Goal: Task Accomplishment & Management: Use online tool/utility

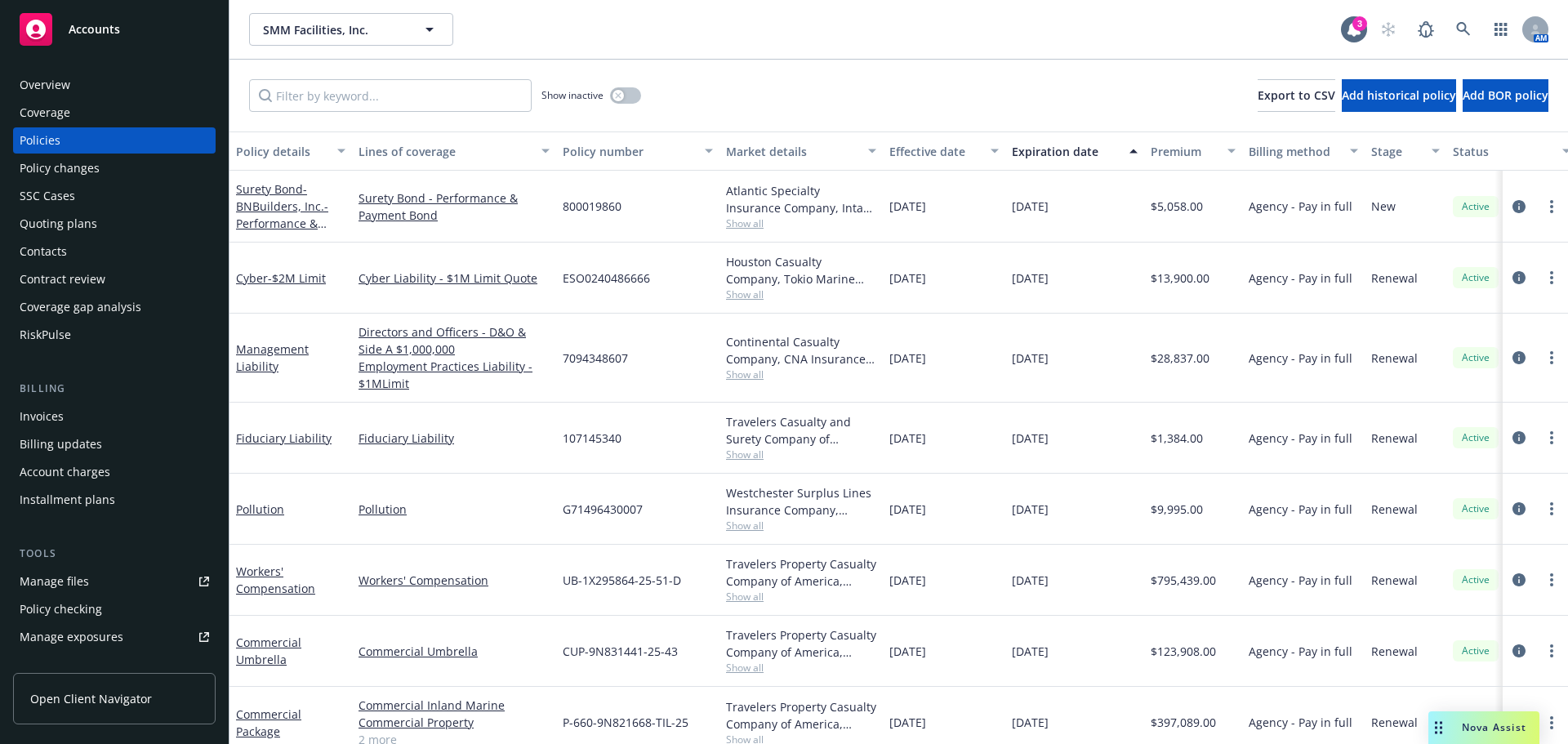
click at [1482, 730] on span "Nova Assist" at bounding box center [1493, 727] width 64 height 14
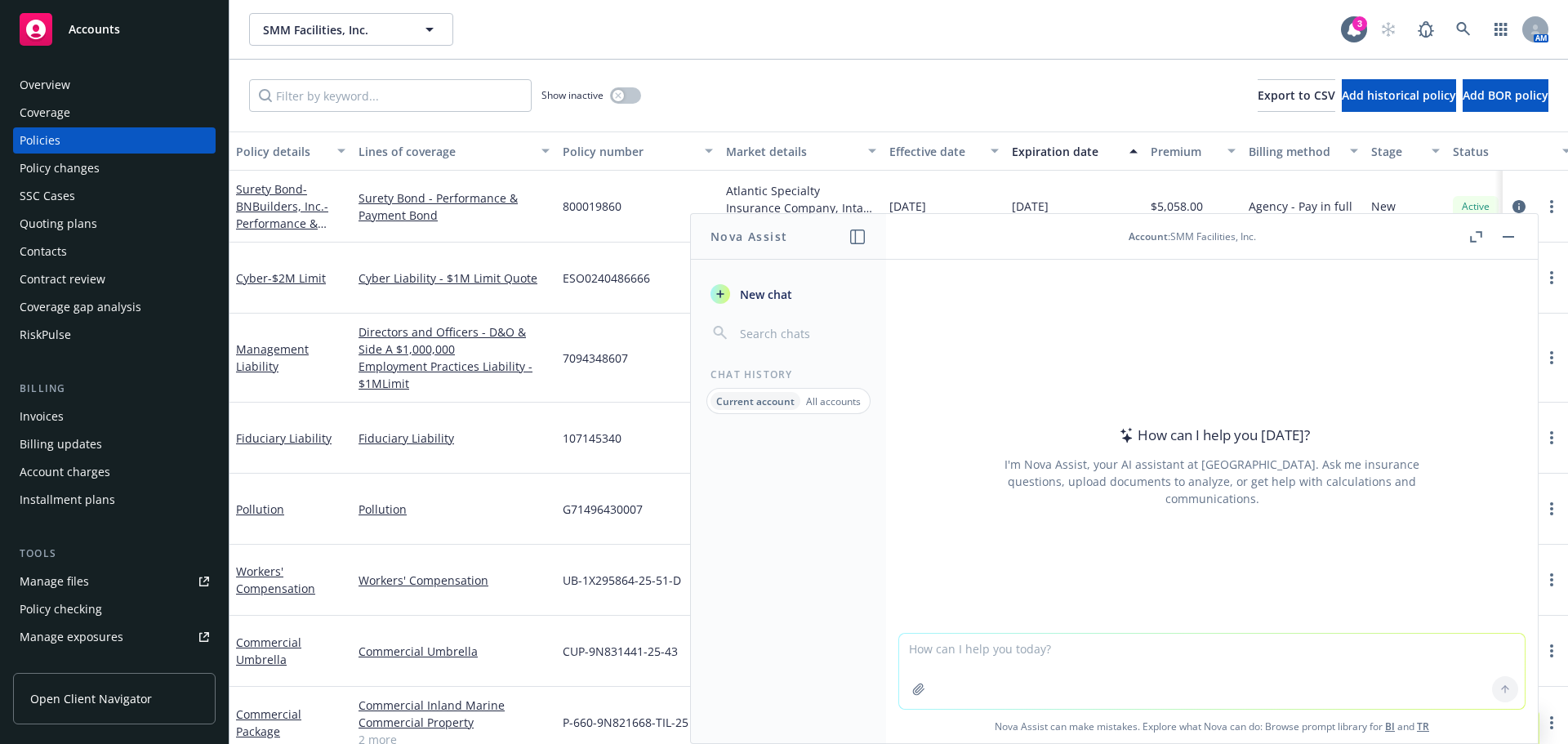
click at [1000, 644] on textarea at bounding box center [1211, 671] width 626 height 76
click at [1374, 665] on textarea "are any of the following people listed under exposures in navigator" at bounding box center [1211, 670] width 626 height 76
type textarea "are any of the following people listed under exposures in navigator"
click at [971, 666] on textarea "are any of the following people listed under exposures in navigator" at bounding box center [1211, 670] width 626 height 76
click at [949, 668] on textarea "are any of the following people listed under exposures in navigator" at bounding box center [1211, 670] width 626 height 76
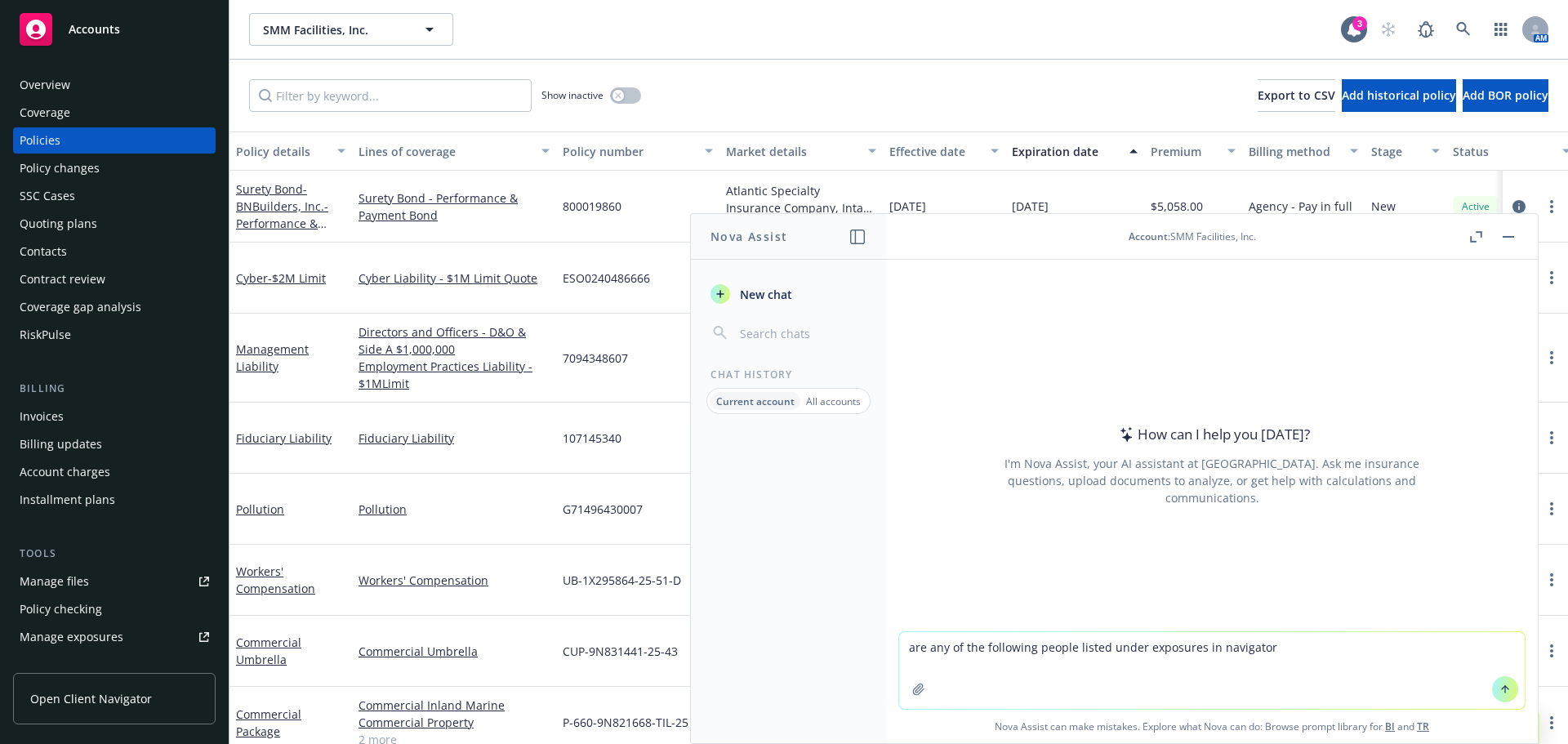
click at [1412, 648] on textarea "are any of the following people listed under exposures in navigator" at bounding box center [1211, 670] width 626 height 76
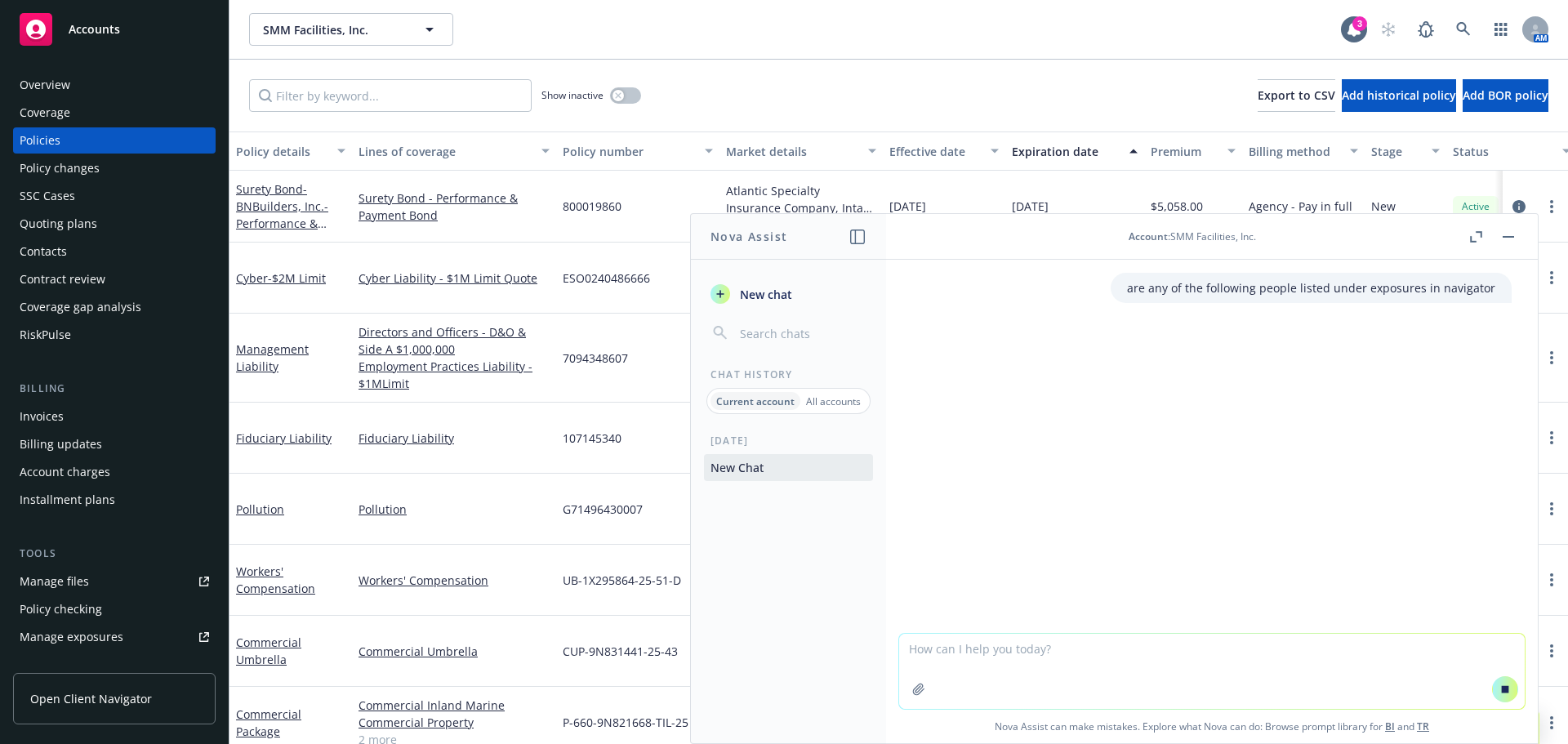
paste textarea "Alberto Cervantes Bustos Arturo Amado Dorothy Smith Eduardo Ojeda Francisco Guz…"
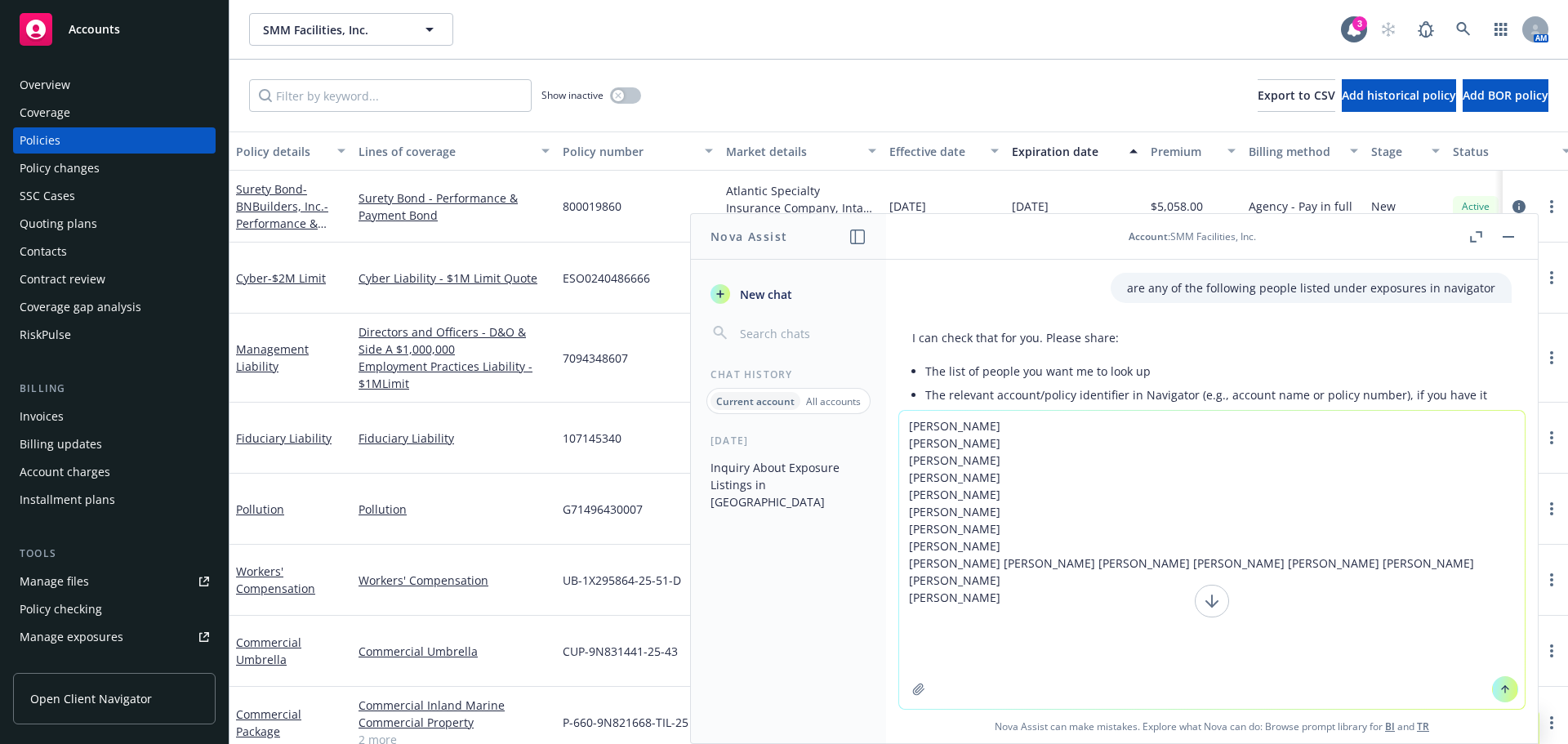
type textarea "Alberto Cervantes Bustos Arturo Amado Dorothy Smith Eduardo Ojeda Francisco Guz…"
click at [1217, 604] on button at bounding box center [1212, 600] width 34 height 33
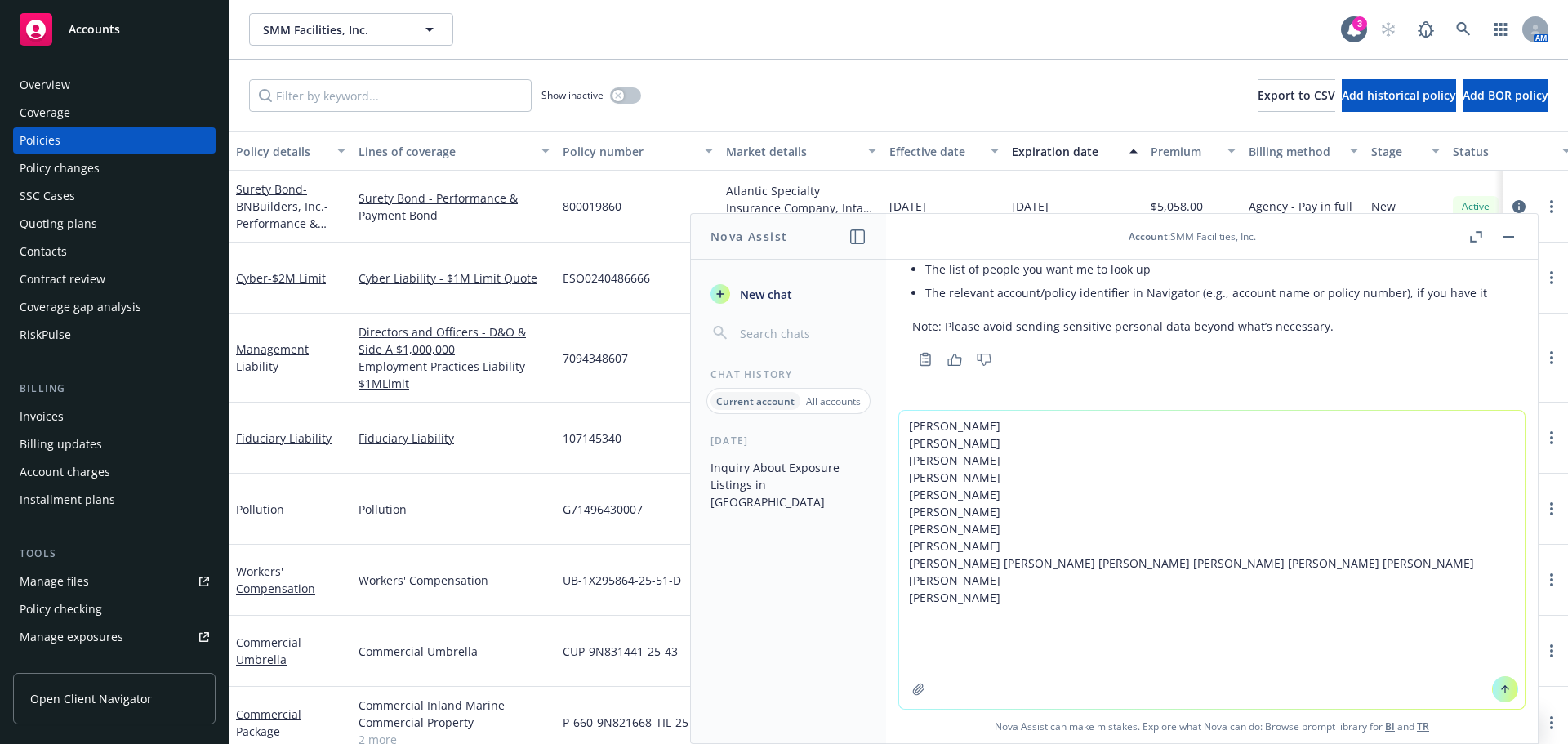
click at [1500, 695] on icon at bounding box center [1505, 689] width 11 height 11
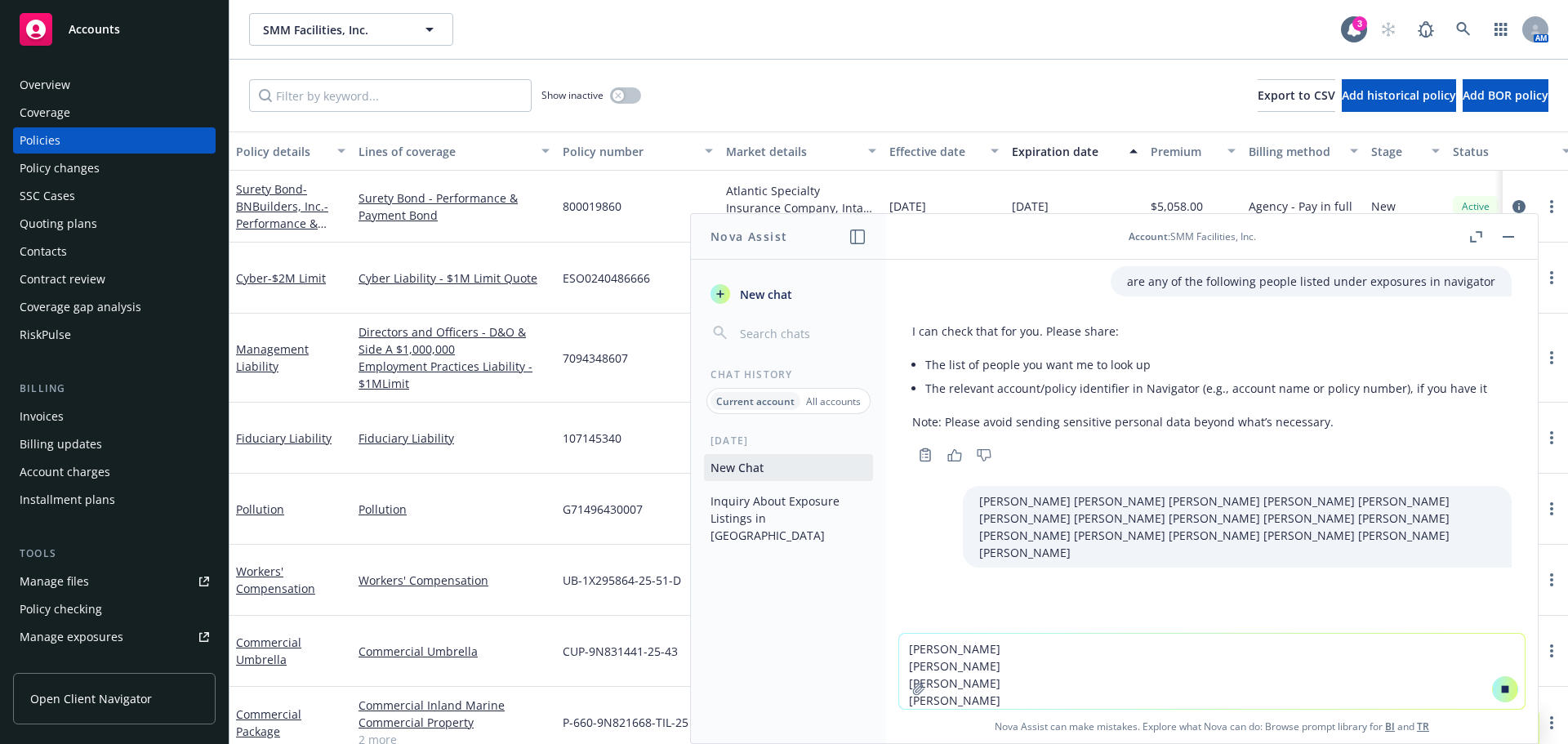
scroll to position [0, 0]
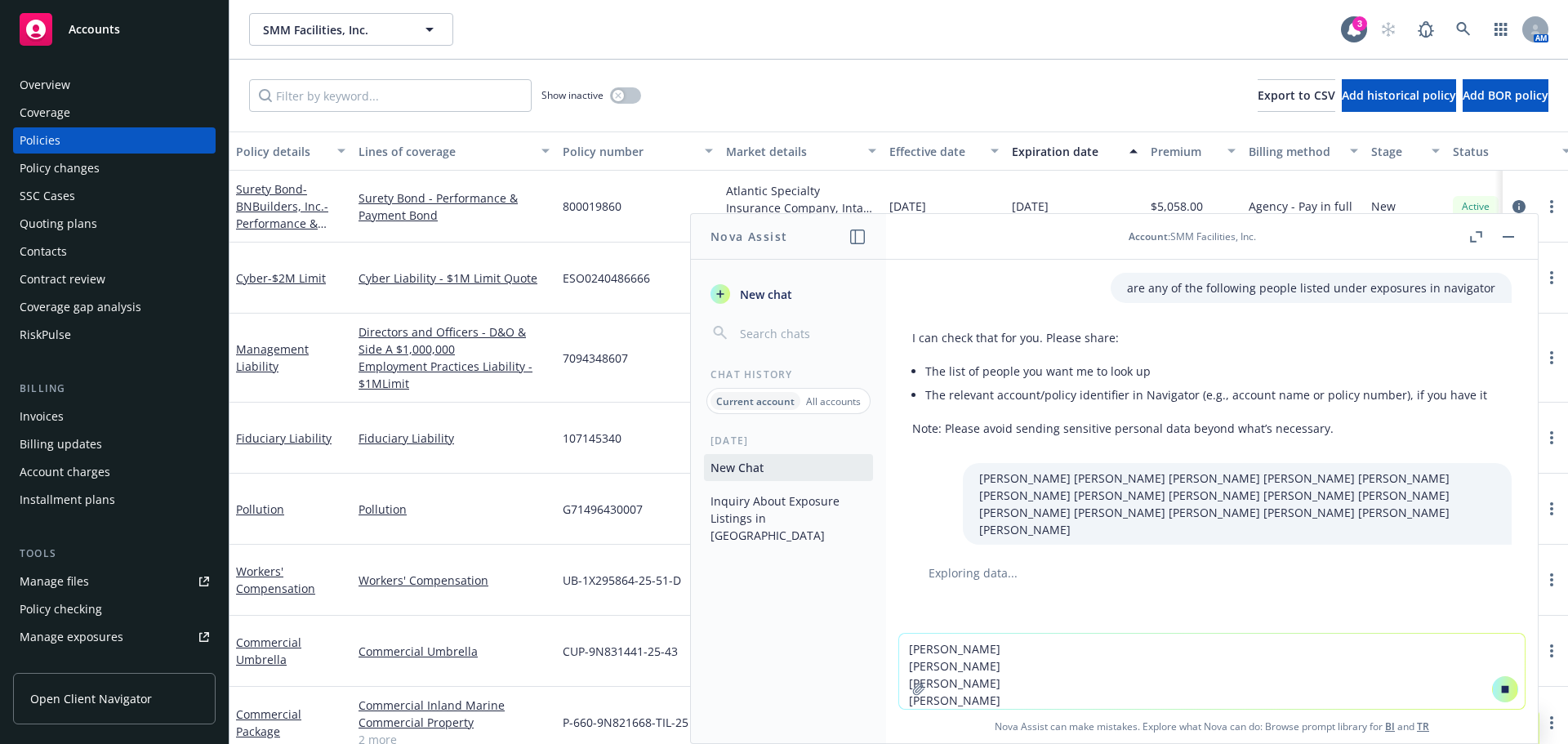
click at [1500, 695] on icon at bounding box center [1505, 689] width 11 height 11
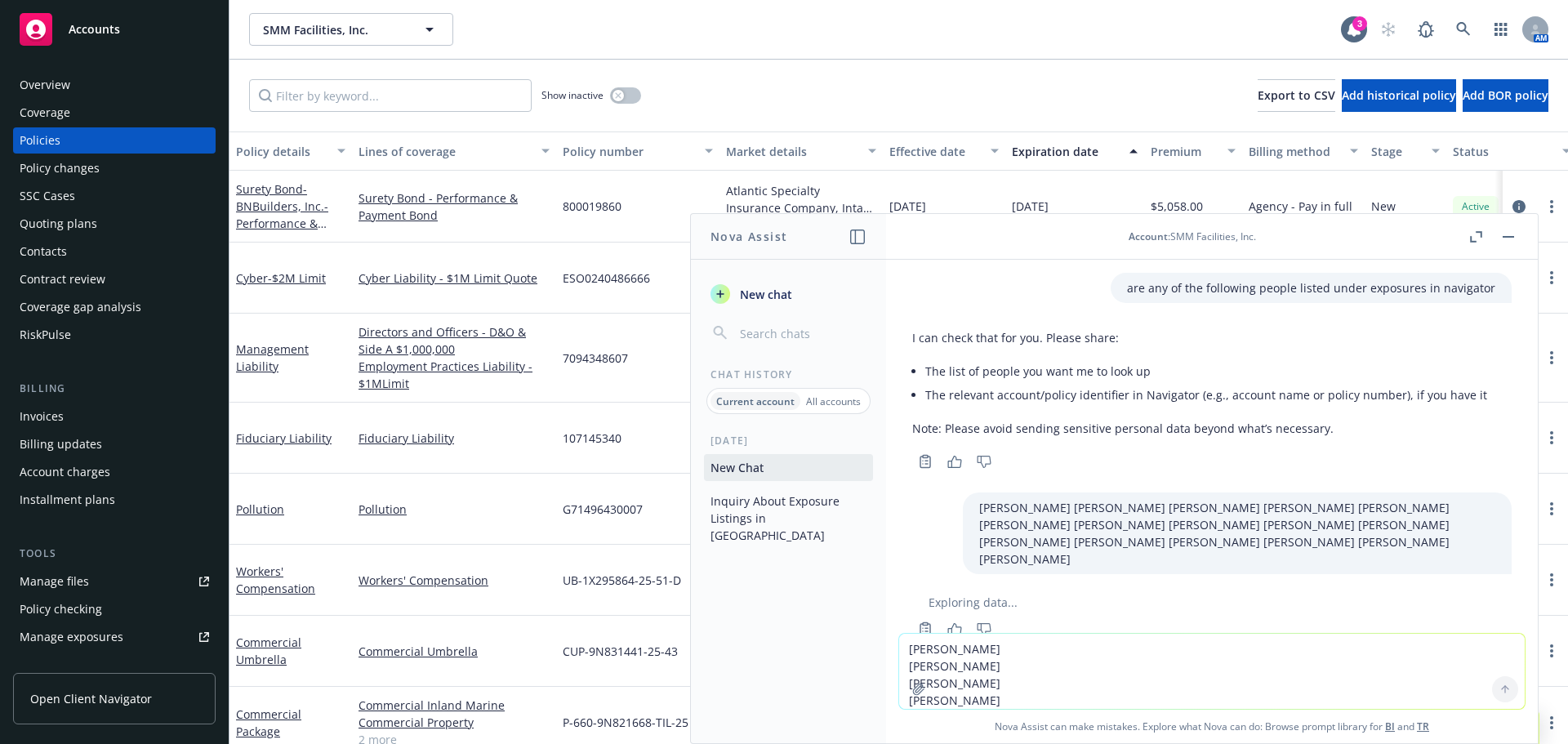
scroll to position [73, 0]
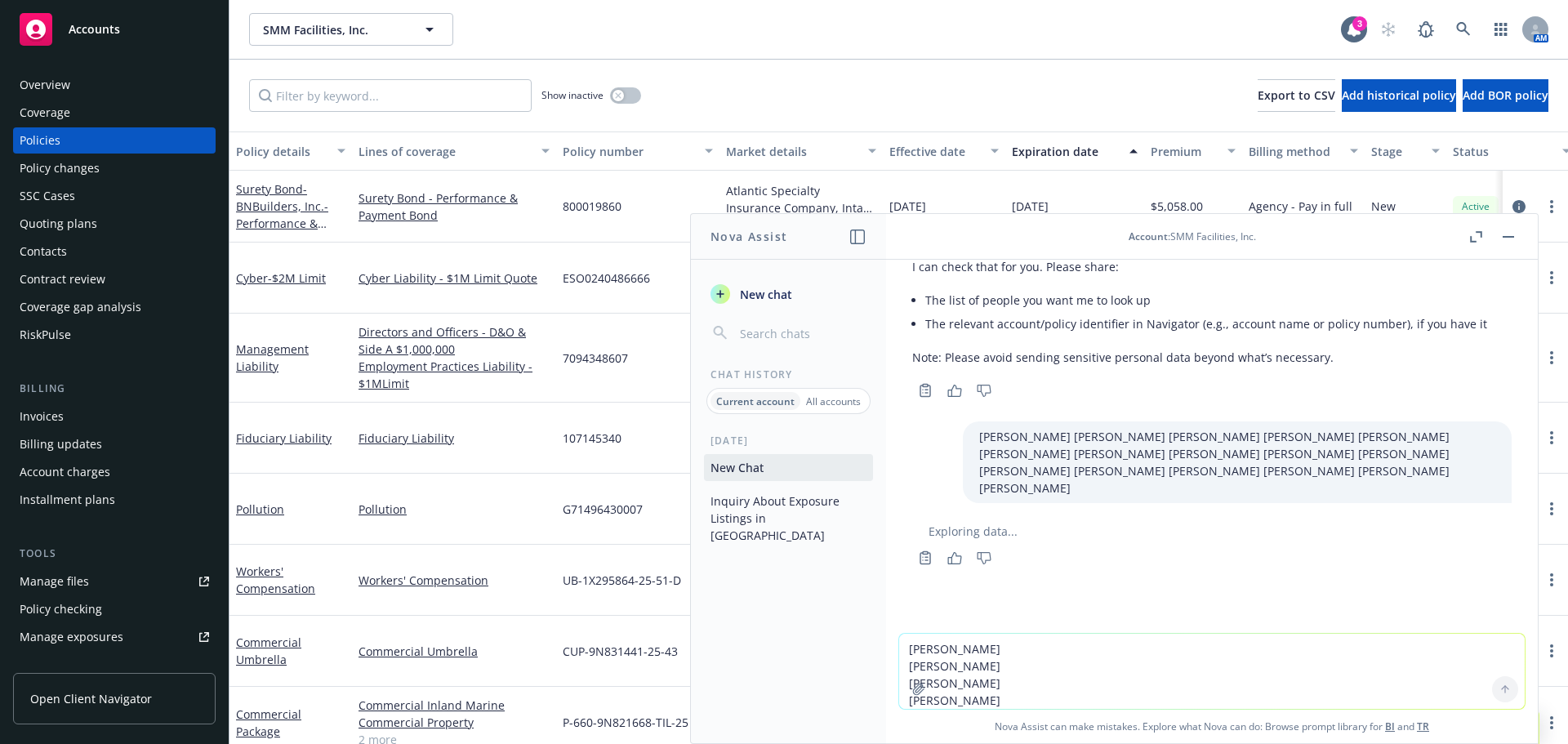
click at [1500, 695] on div at bounding box center [1505, 689] width 39 height 39
click at [783, 602] on div "Today Checking Exposure Status in Navigator" at bounding box center [788, 588] width 195 height 310
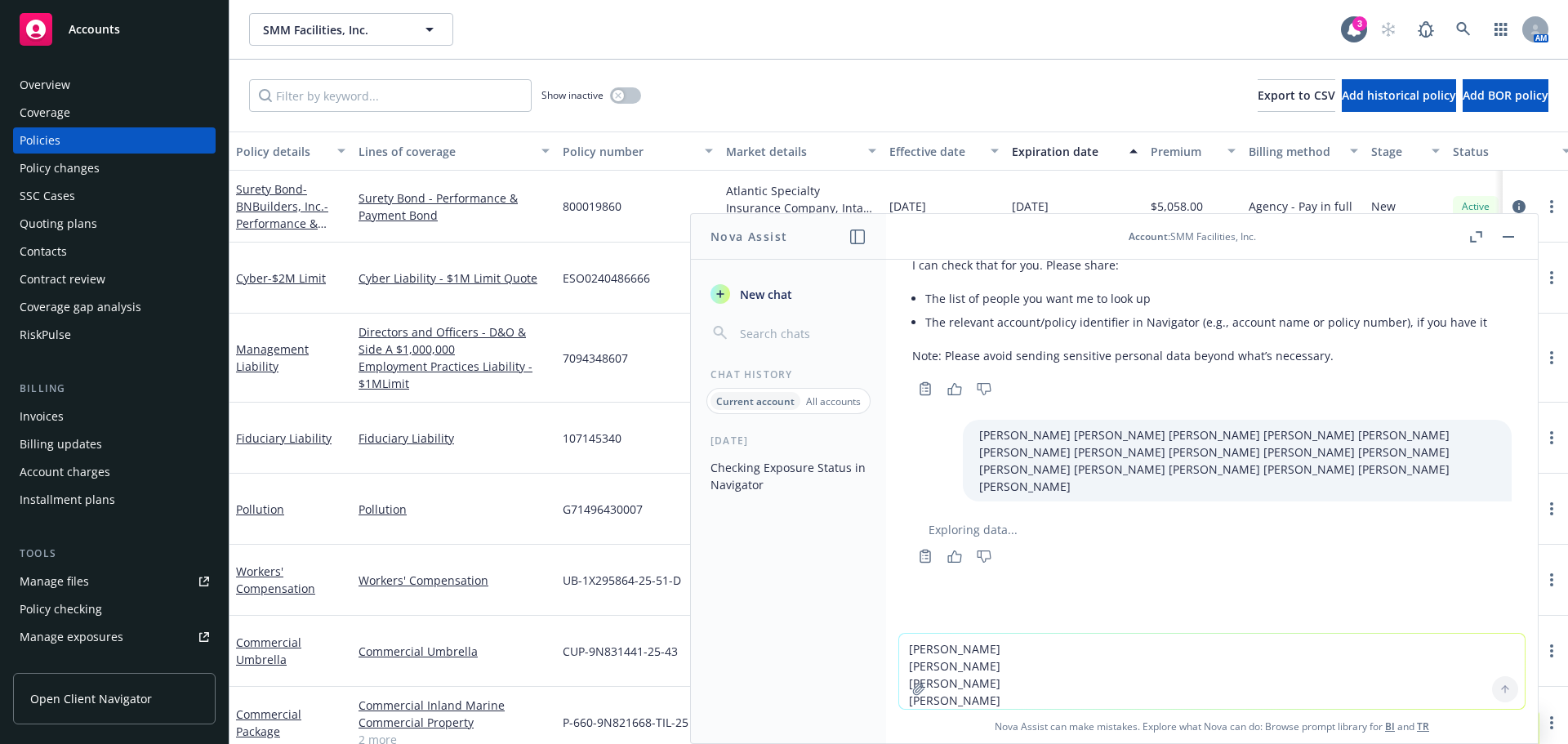
click at [783, 602] on div "Today Checking Exposure Status in Navigator" at bounding box center [788, 588] width 195 height 310
click at [1062, 655] on textarea "Alberto Cervantes Bustos Arturo Amado Dorothy Smith Eduardo Ojeda Francisco Guz…" at bounding box center [1211, 671] width 626 height 76
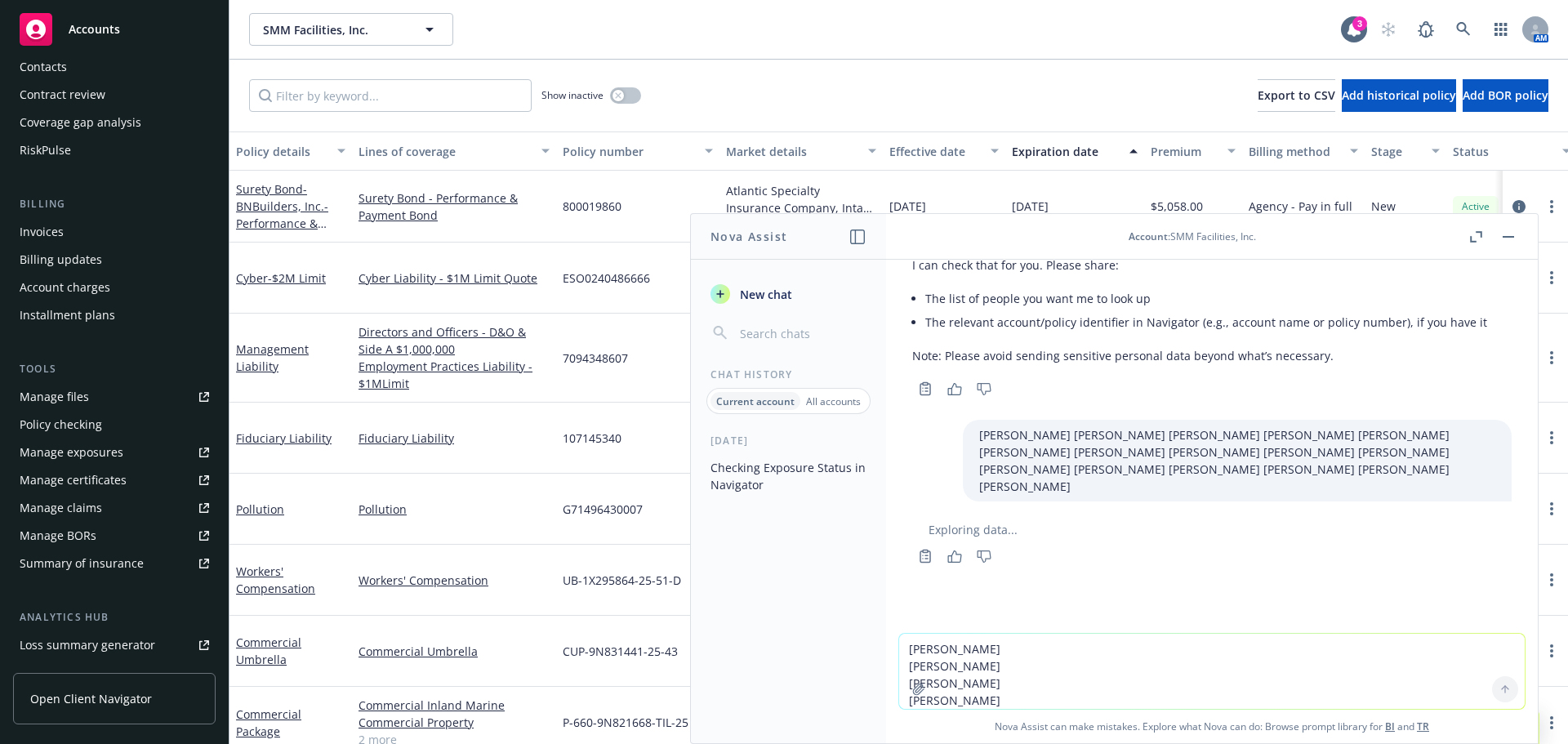
scroll to position [221, 0]
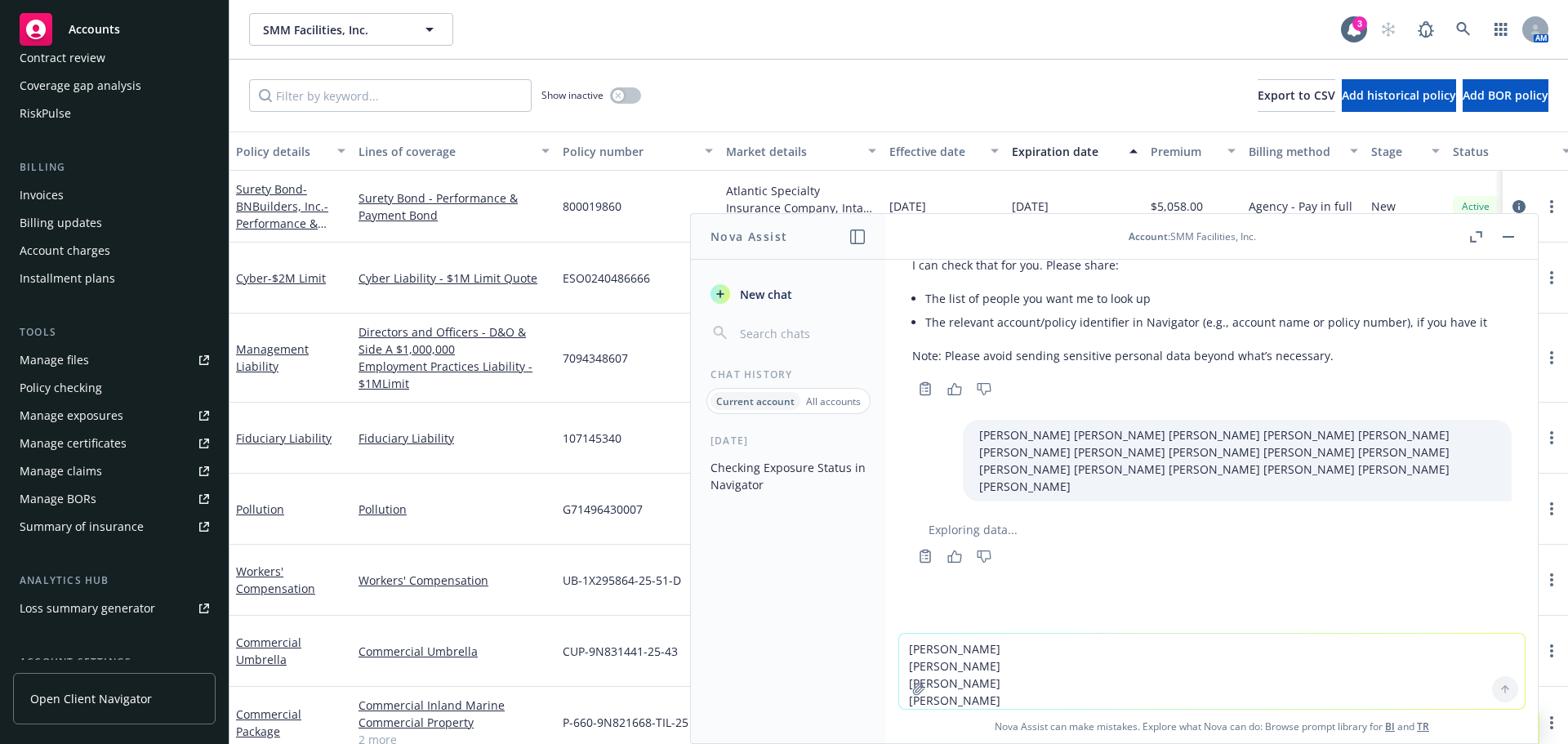
click at [91, 425] on div "Manage exposures" at bounding box center [71, 416] width 103 height 26
click at [1472, 244] on button "button" at bounding box center [1475, 237] width 20 height 20
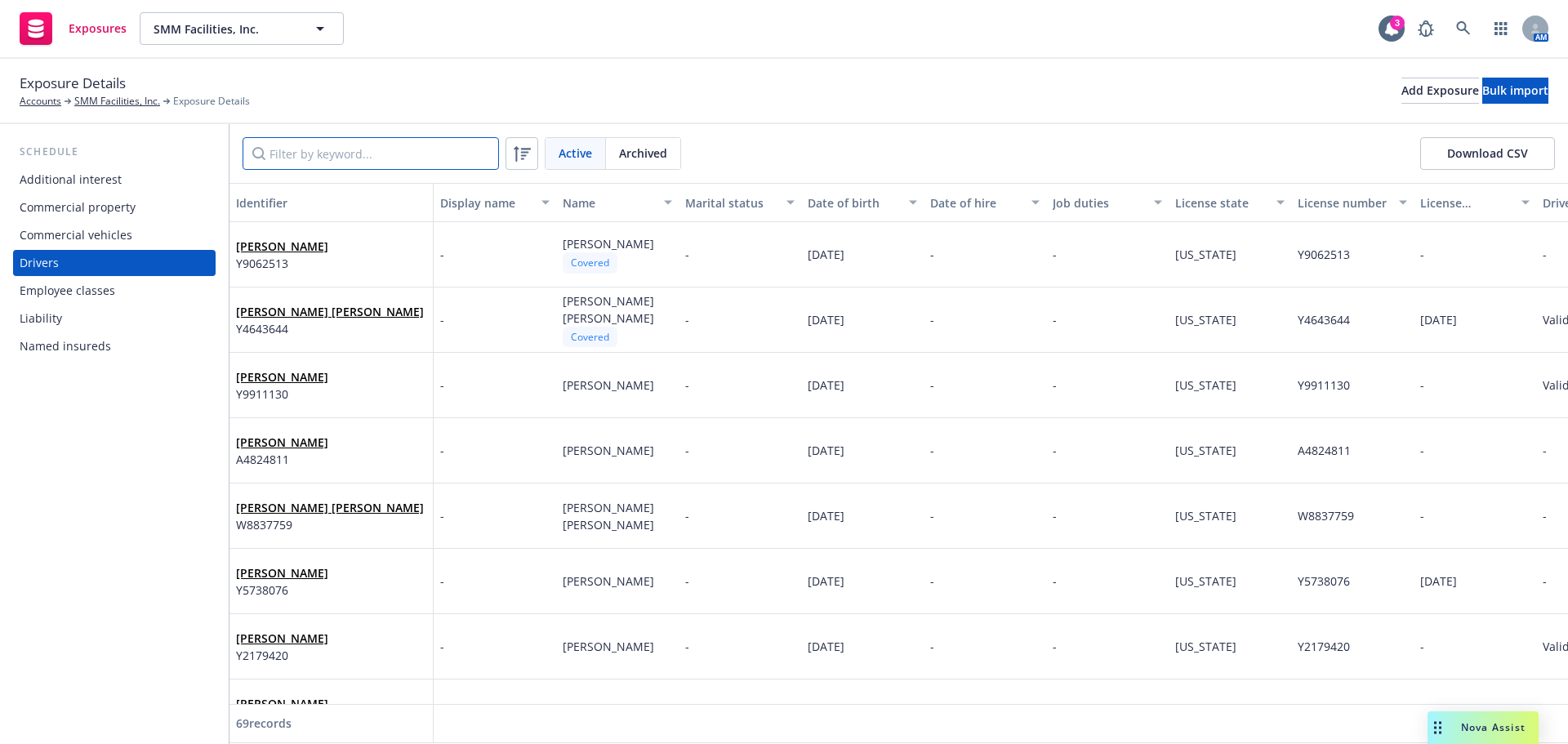
click at [493, 146] on input "Filter by keyword..." at bounding box center [370, 153] width 256 height 33
paste input "Alberto Cervantes Bustos Arturo Amado Dorothy Smith Eduardo Ojeda Francisco Guz…"
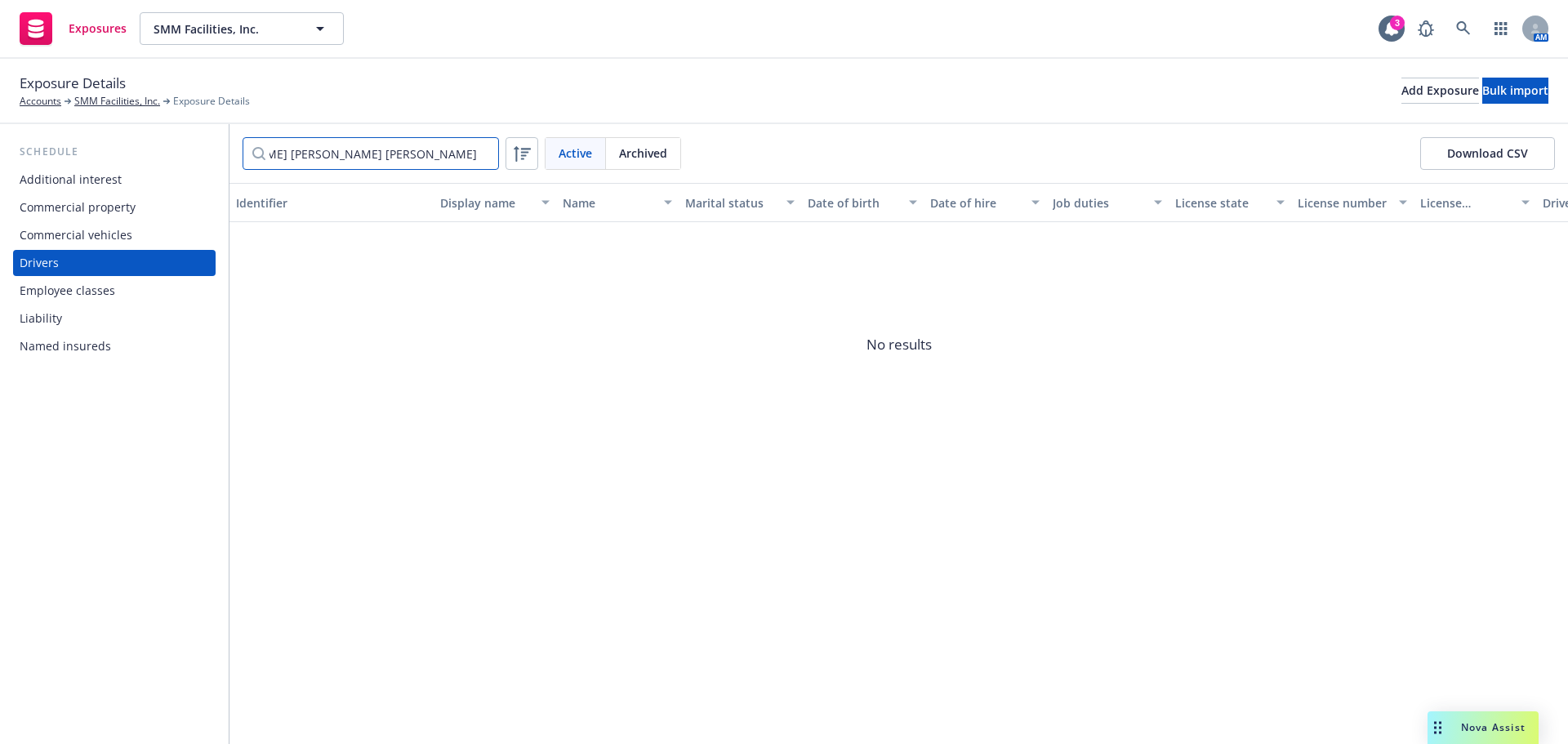
type input "Alberto Cervantes Bustos Arturo Amado Dorothy Smith Eduardo Ojeda Francisco Guz…"
click at [493, 146] on input "Alberto Cervantes Bustos Arturo Amado Dorothy Smith Eduardo Ojeda Francisco Guz…" at bounding box center [370, 153] width 256 height 33
click at [482, 151] on input "Alberto Cervantes Bustos Arturo Amado Dorothy Smith Eduardo Ojeda Francisco Guz…" at bounding box center [370, 153] width 256 height 33
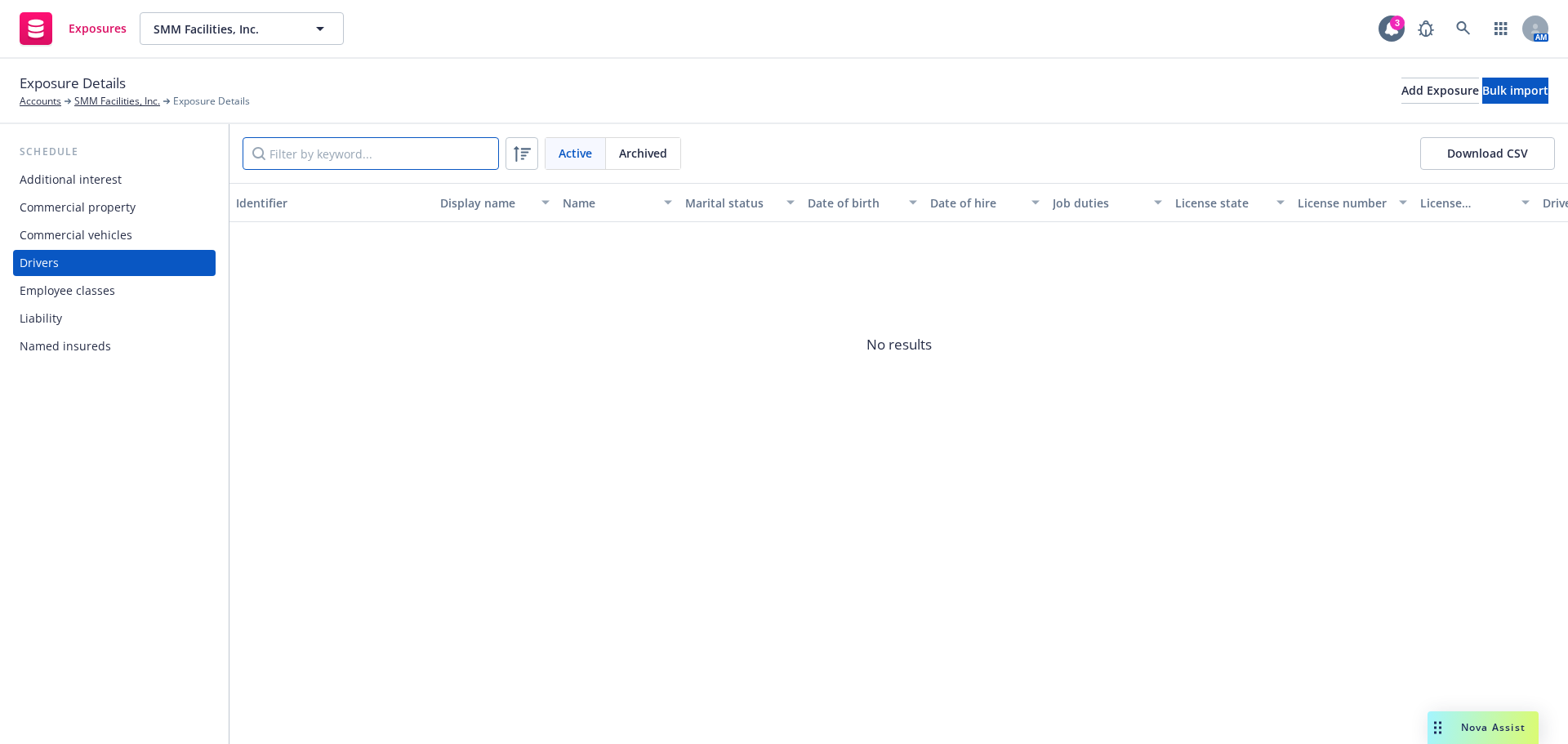
scroll to position [0, 0]
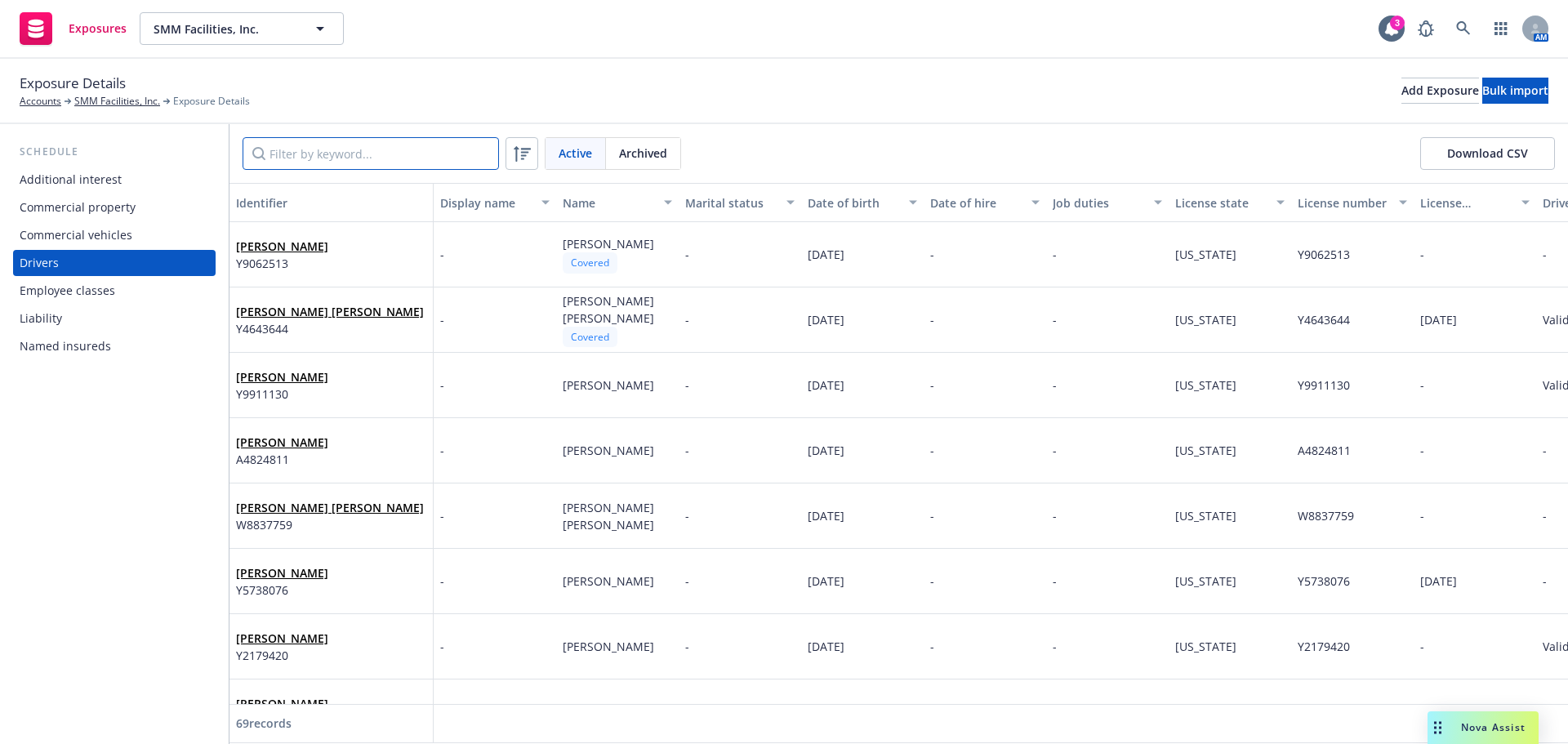
paste input "Alberto Cervantes Bustos Arturo Amado Dorothy Smith Eduardo Ojeda Francisco Guz…"
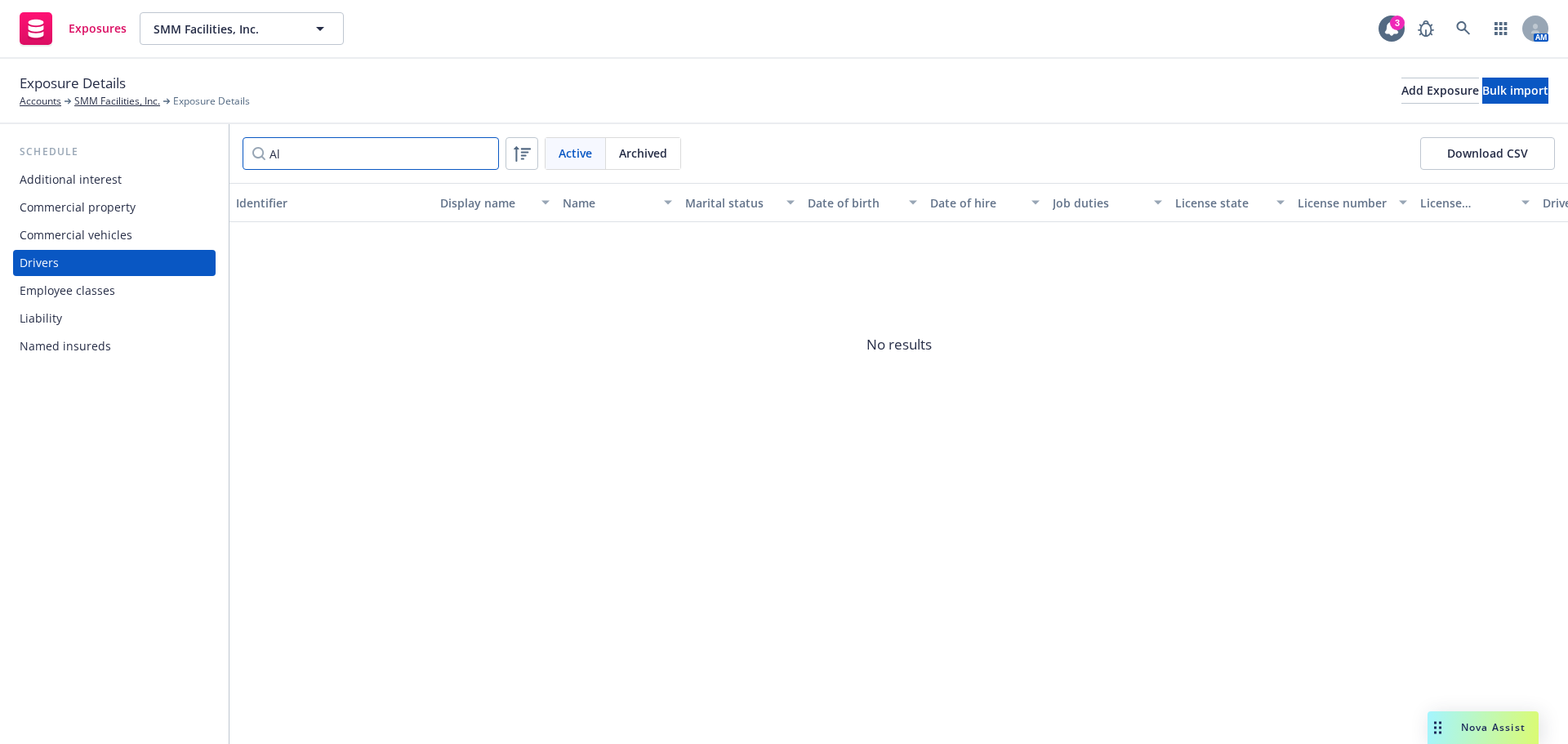
type input "A"
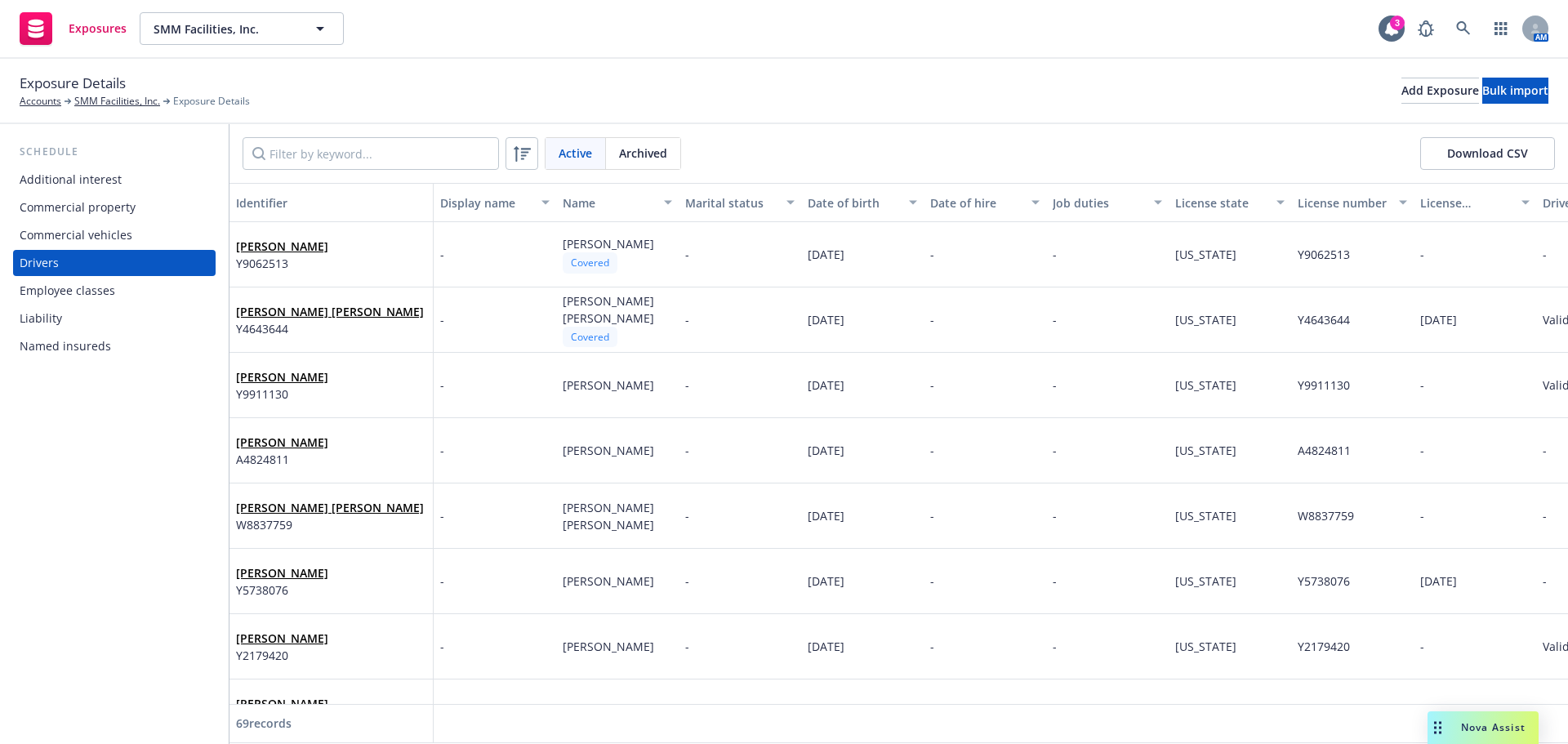
click at [143, 462] on div "Schedule Additional interest Commercial property Commercial vehicles Drivers Em…" at bounding box center [114, 434] width 228 height 620
click at [367, 172] on div "Active Archived Download CSV" at bounding box center [899, 153] width 1339 height 59
click at [338, 162] on input "Filter by keyword..." at bounding box center [370, 153] width 256 height 33
click at [1386, 39] on div at bounding box center [1392, 29] width 26 height 26
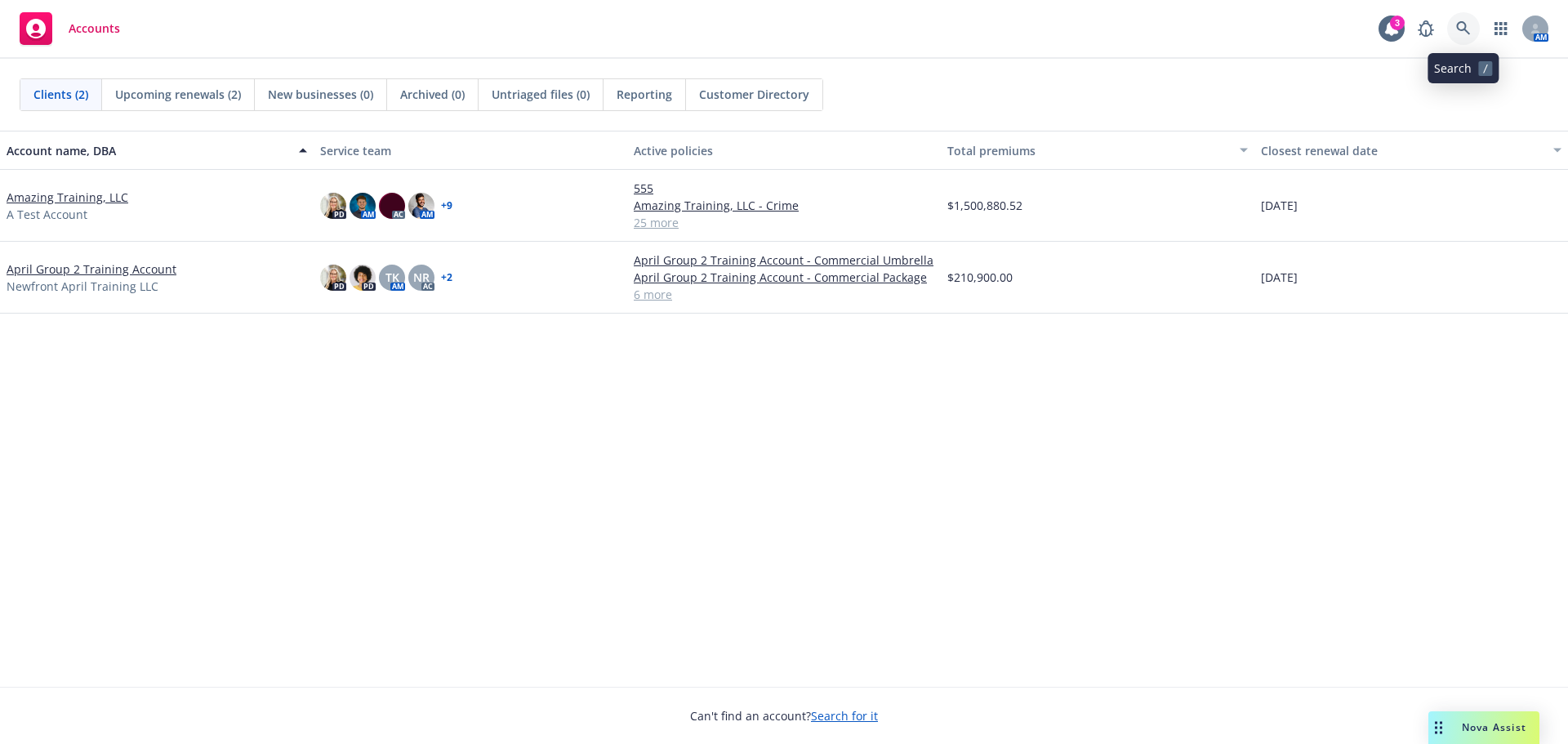
click at [1464, 20] on link at bounding box center [1463, 28] width 33 height 33
click at [1459, 34] on icon at bounding box center [1464, 29] width 15 height 15
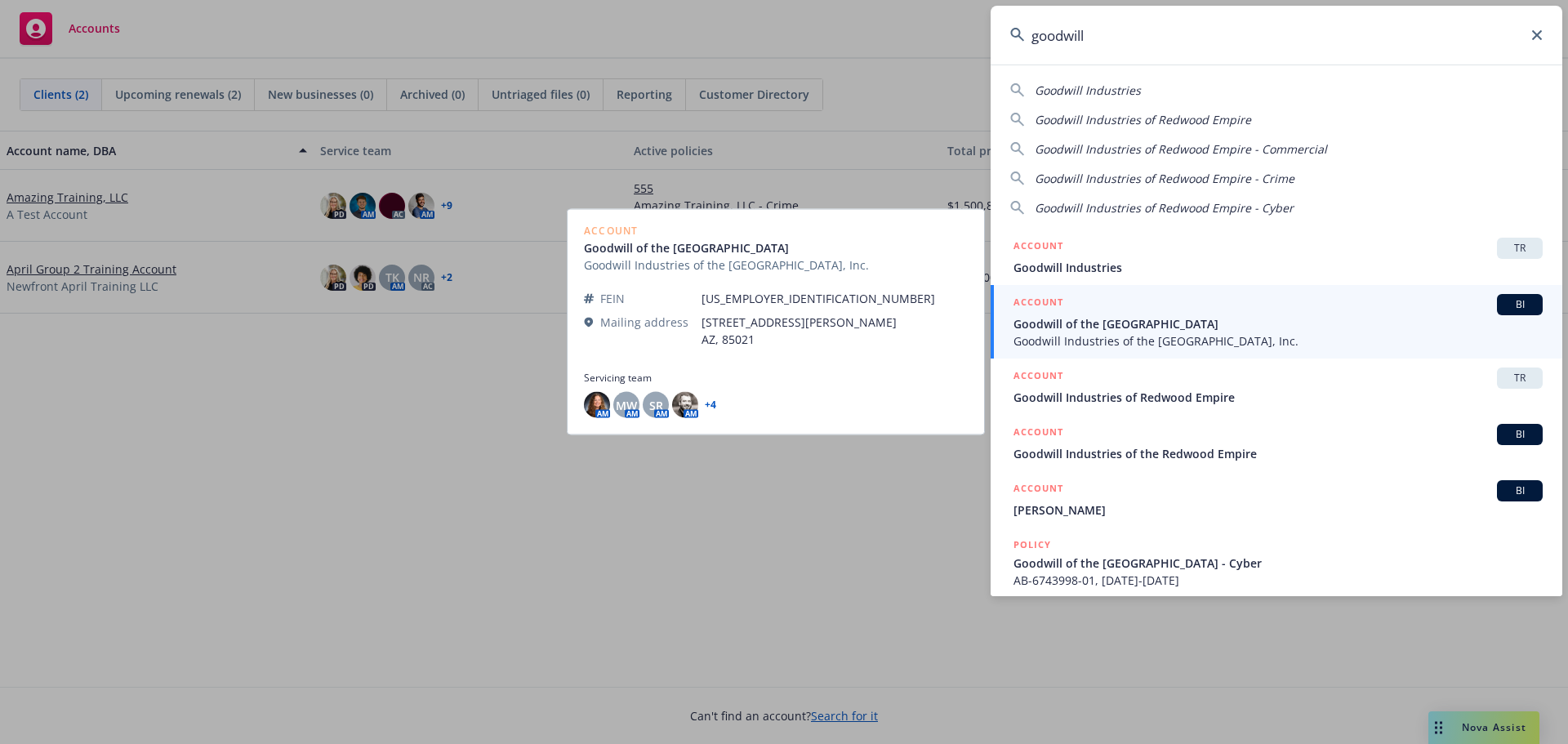
type input "goodwill"
click at [1179, 324] on span "Goodwill of the [GEOGRAPHIC_DATA]" at bounding box center [1278, 324] width 530 height 17
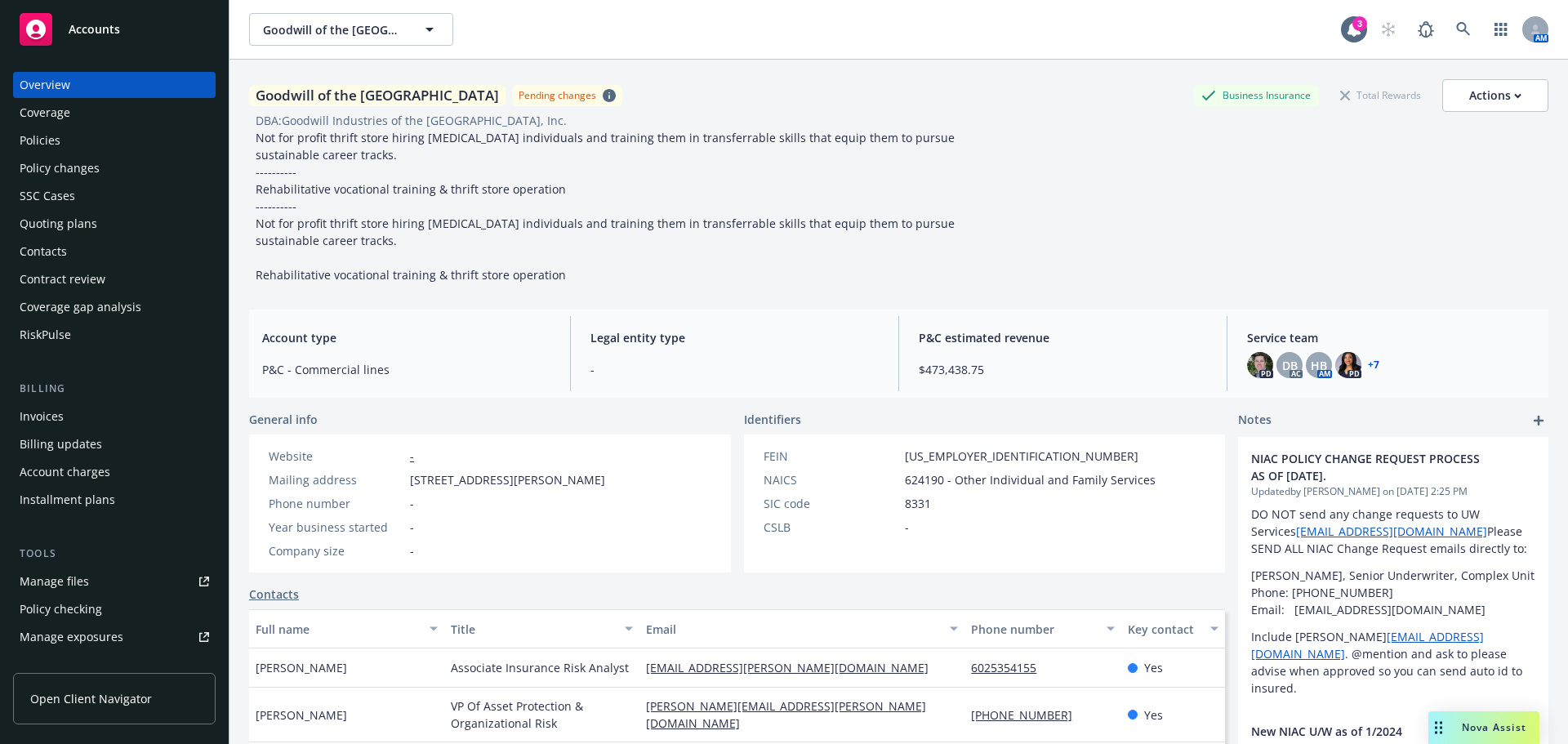
click at [67, 586] on div "Manage files" at bounding box center [54, 582] width 69 height 26
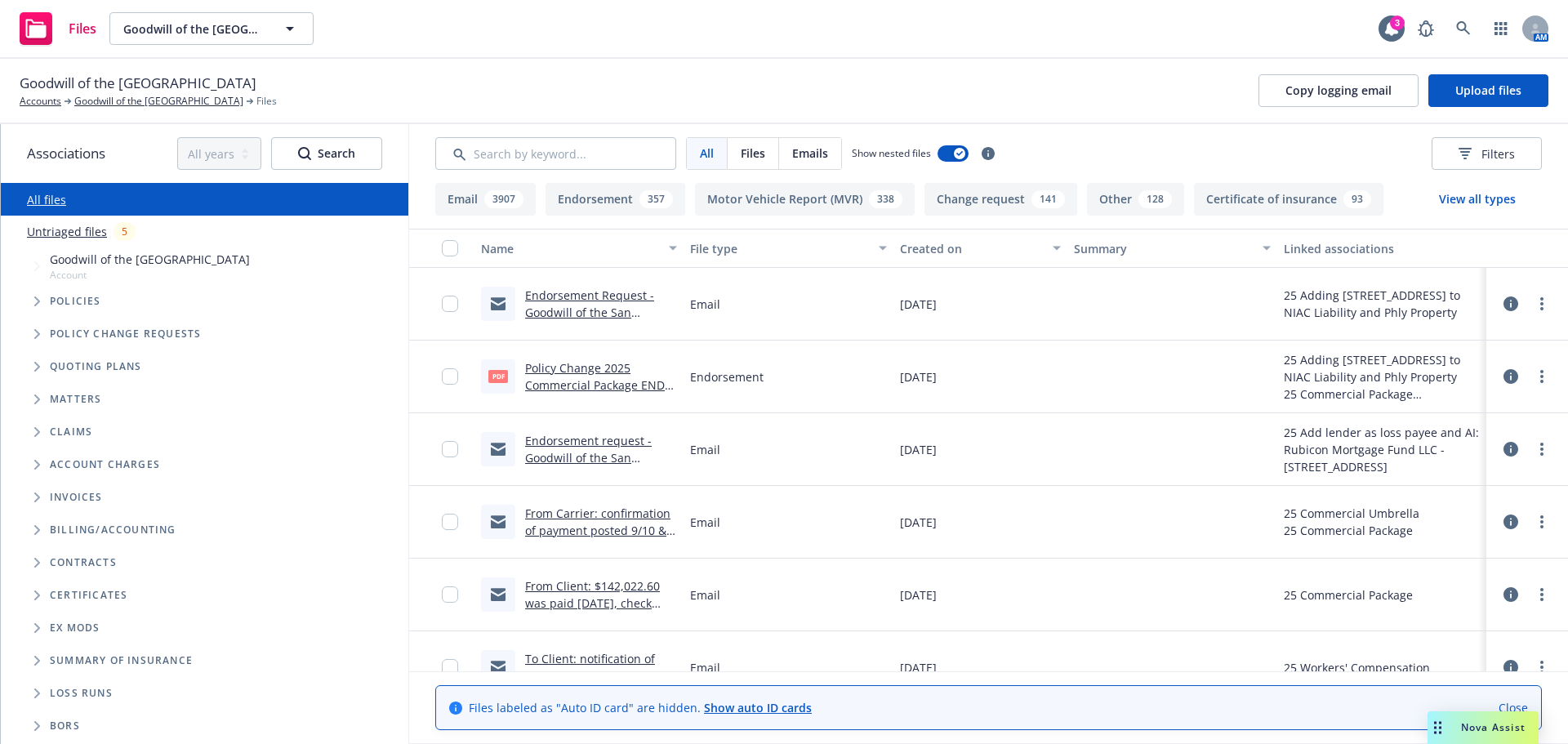
click at [1506, 711] on div "Nova Assist" at bounding box center [1482, 727] width 111 height 33
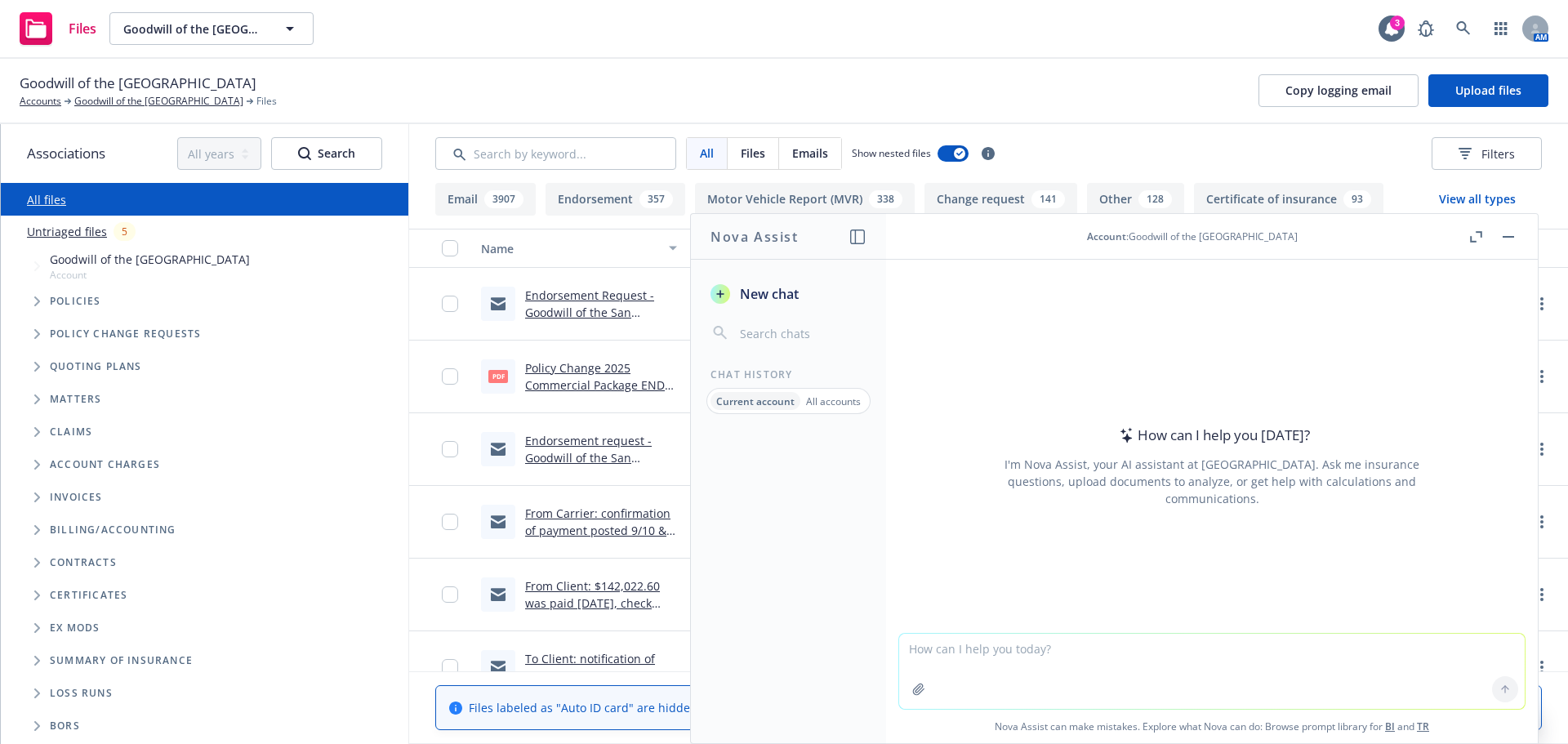
click at [1511, 239] on button "button" at bounding box center [1507, 237] width 20 height 20
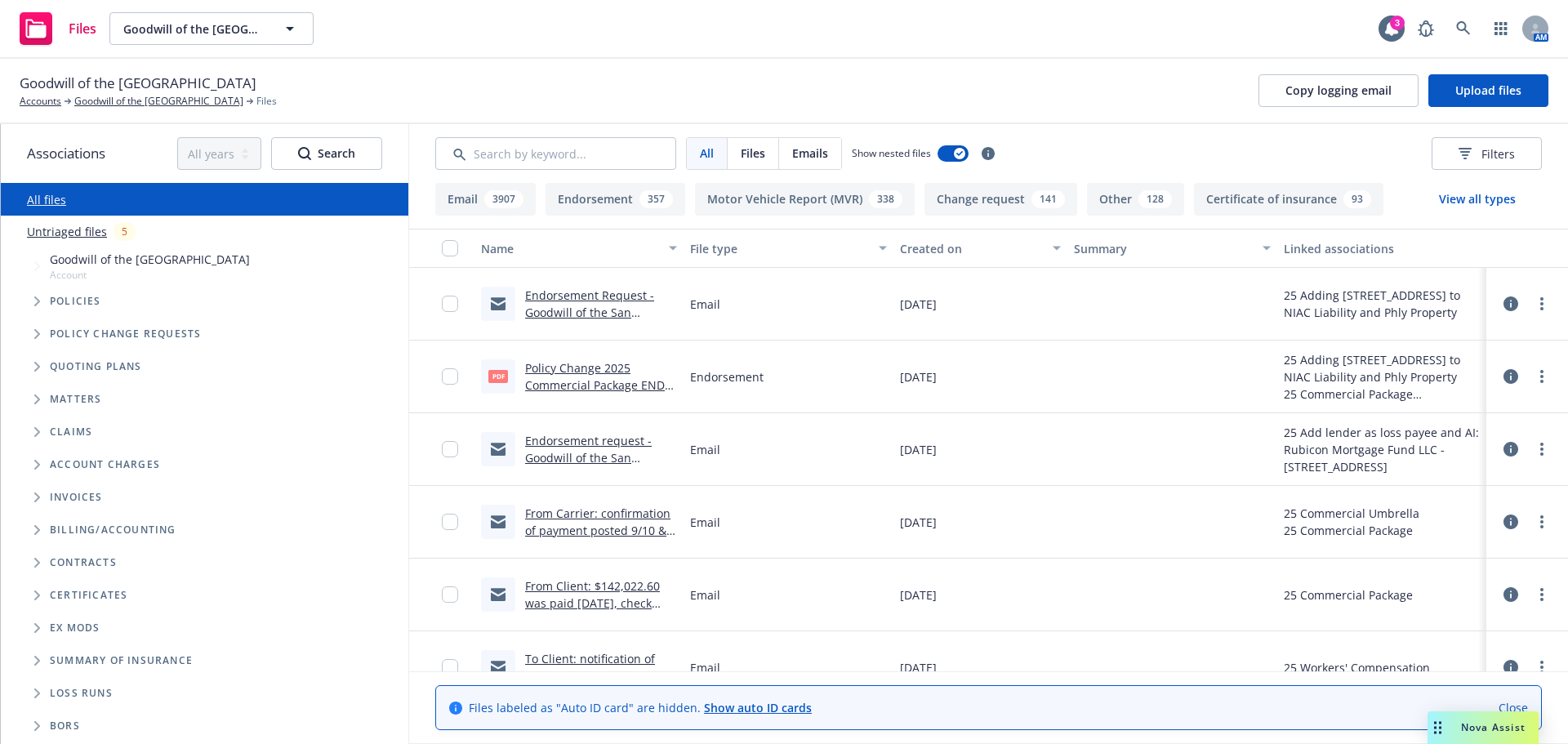
click at [1506, 703] on link "Close" at bounding box center [1513, 708] width 30 height 17
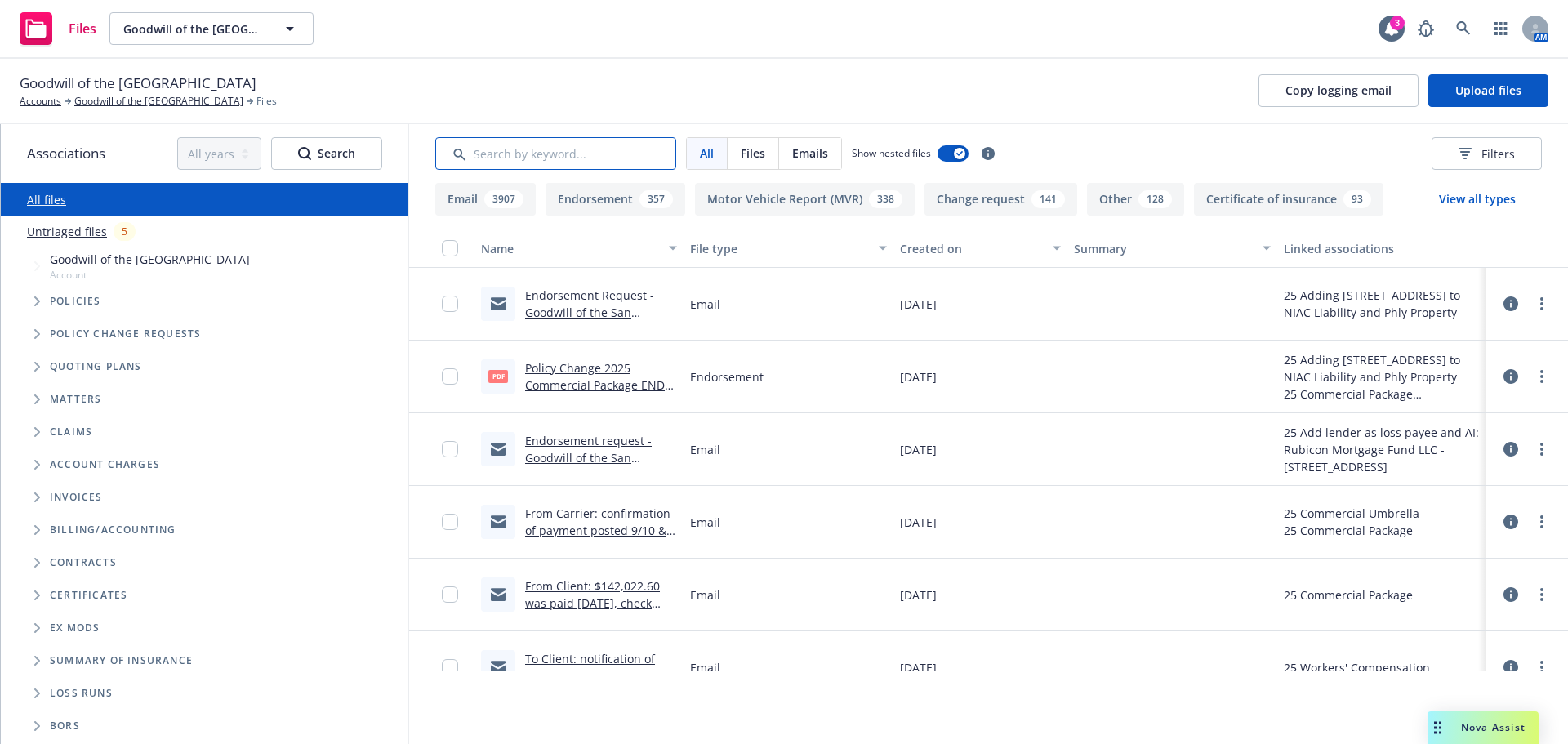
click at [523, 151] on input "Search by keyword..." at bounding box center [556, 153] width 241 height 33
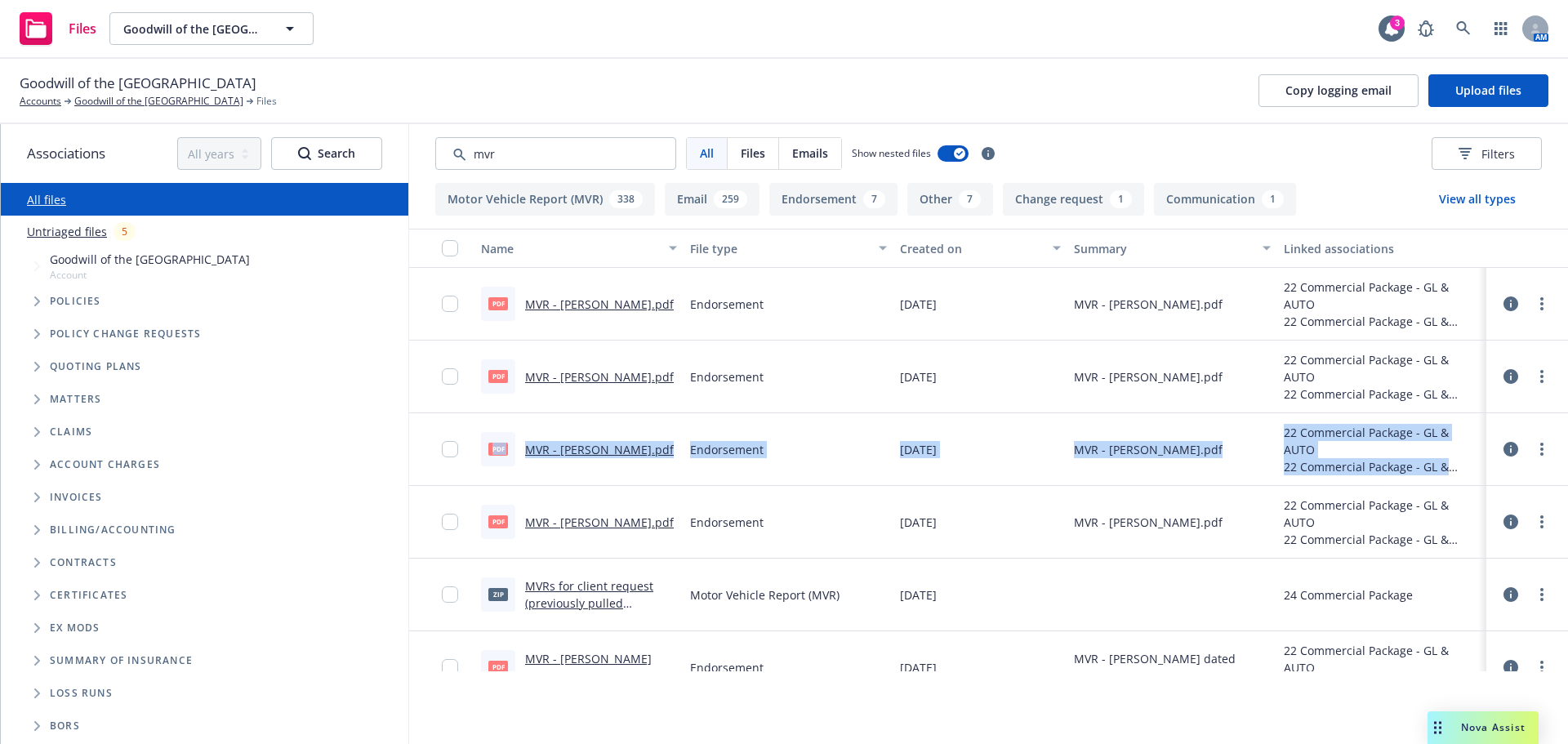
drag, startPoint x: 1477, startPoint y: 392, endPoint x: 1467, endPoint y: 492, distance: 100.5
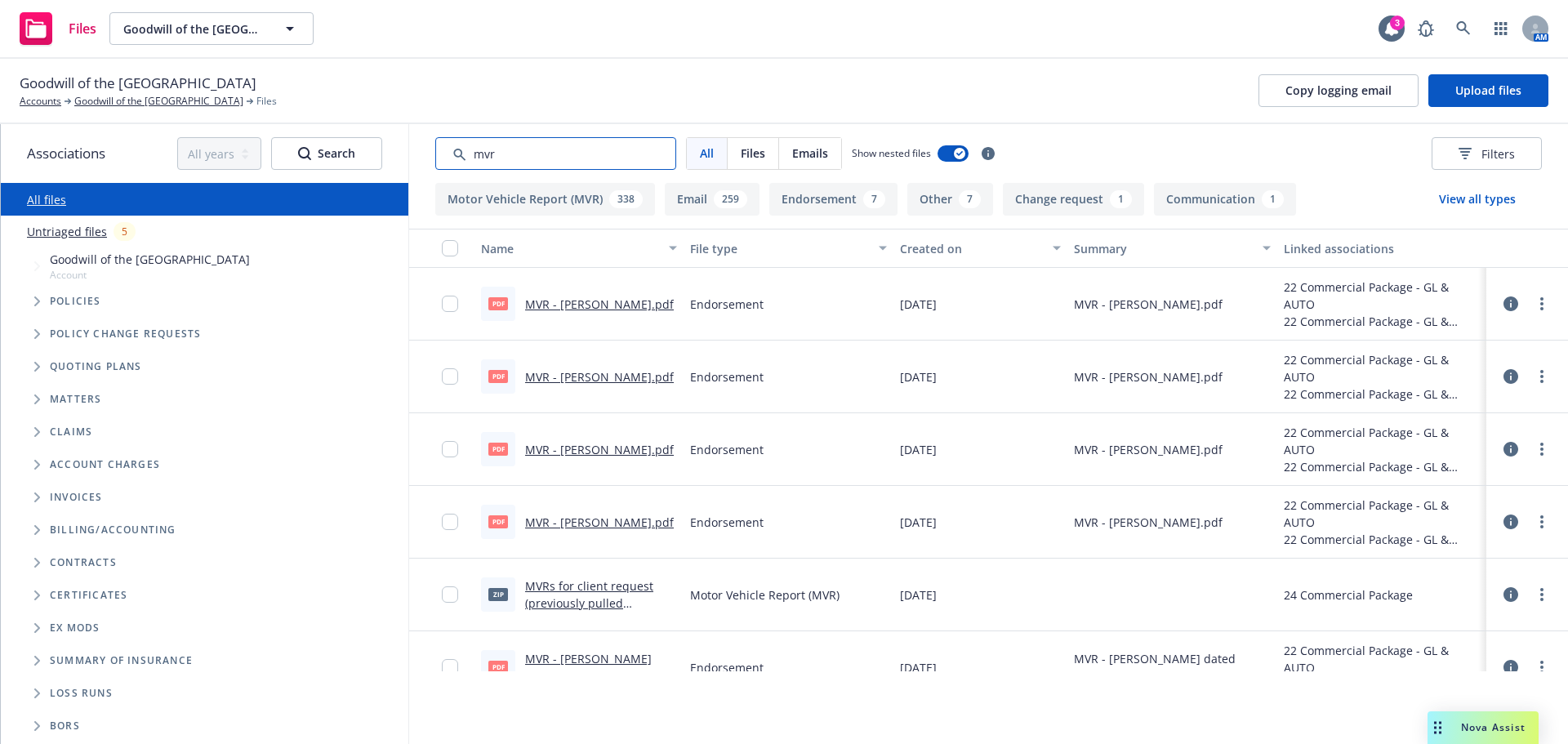
click at [578, 155] on input "Search by keyword..." at bounding box center [556, 153] width 241 height 33
type input "m"
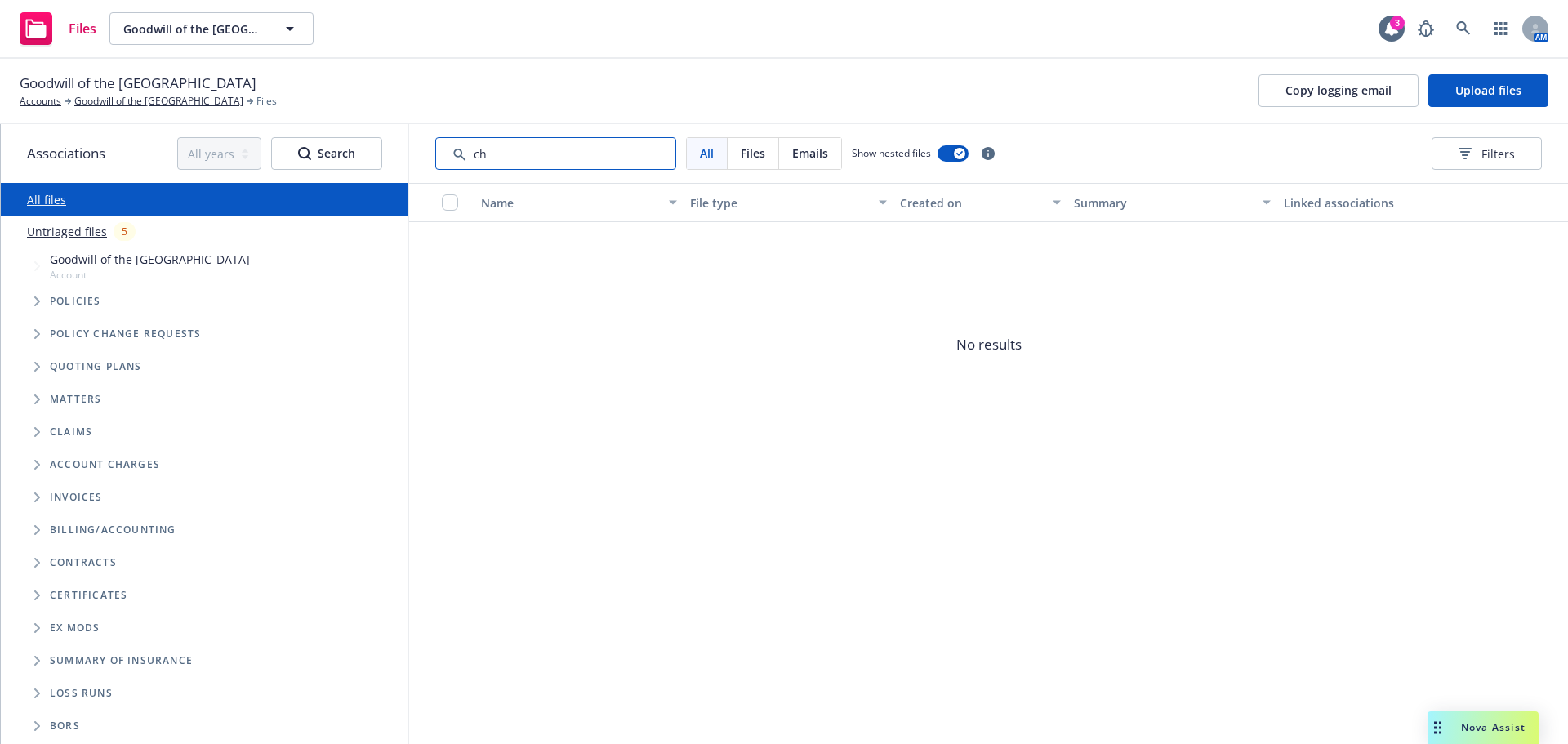
type input "c"
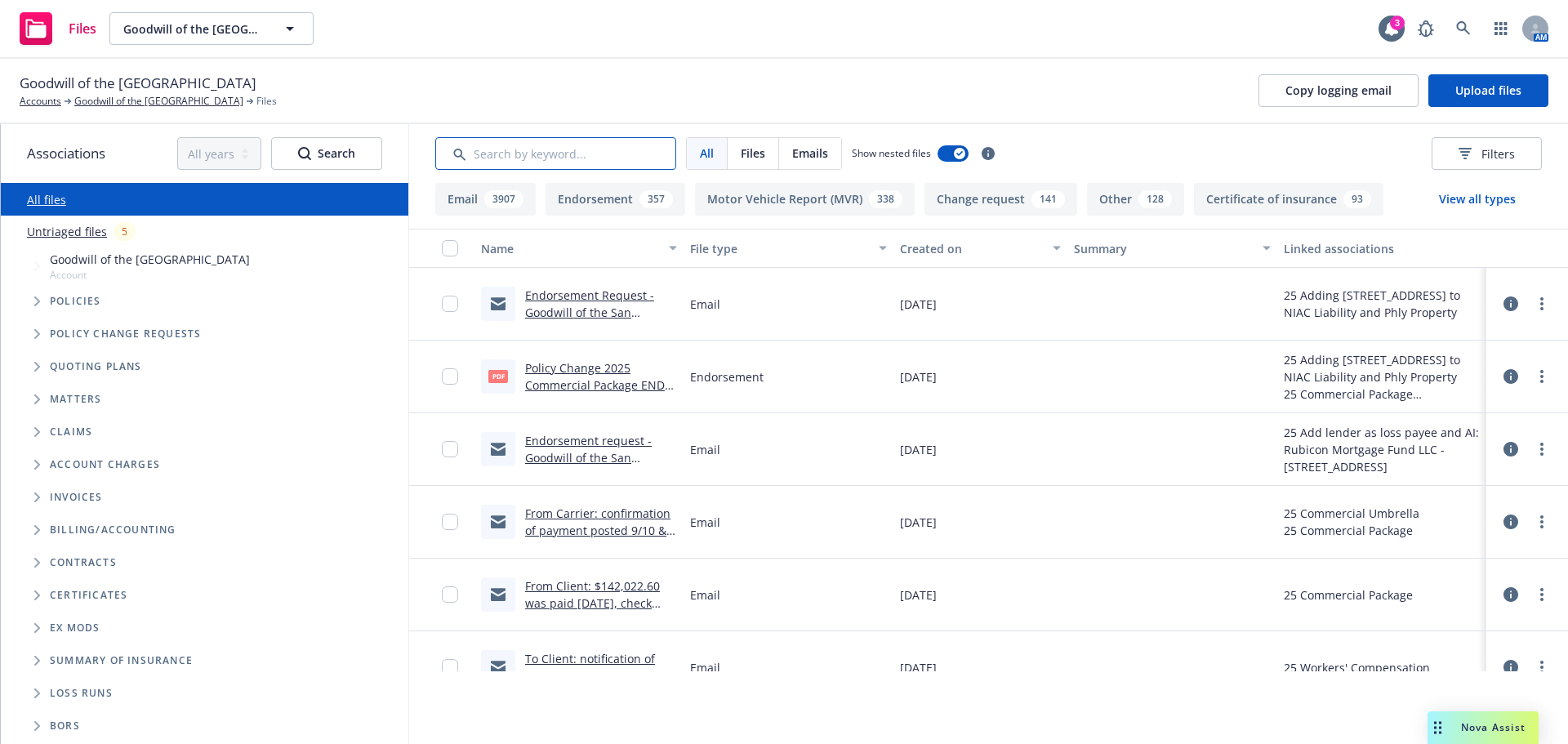
paste input "Sonny" Yu Sung Chin"
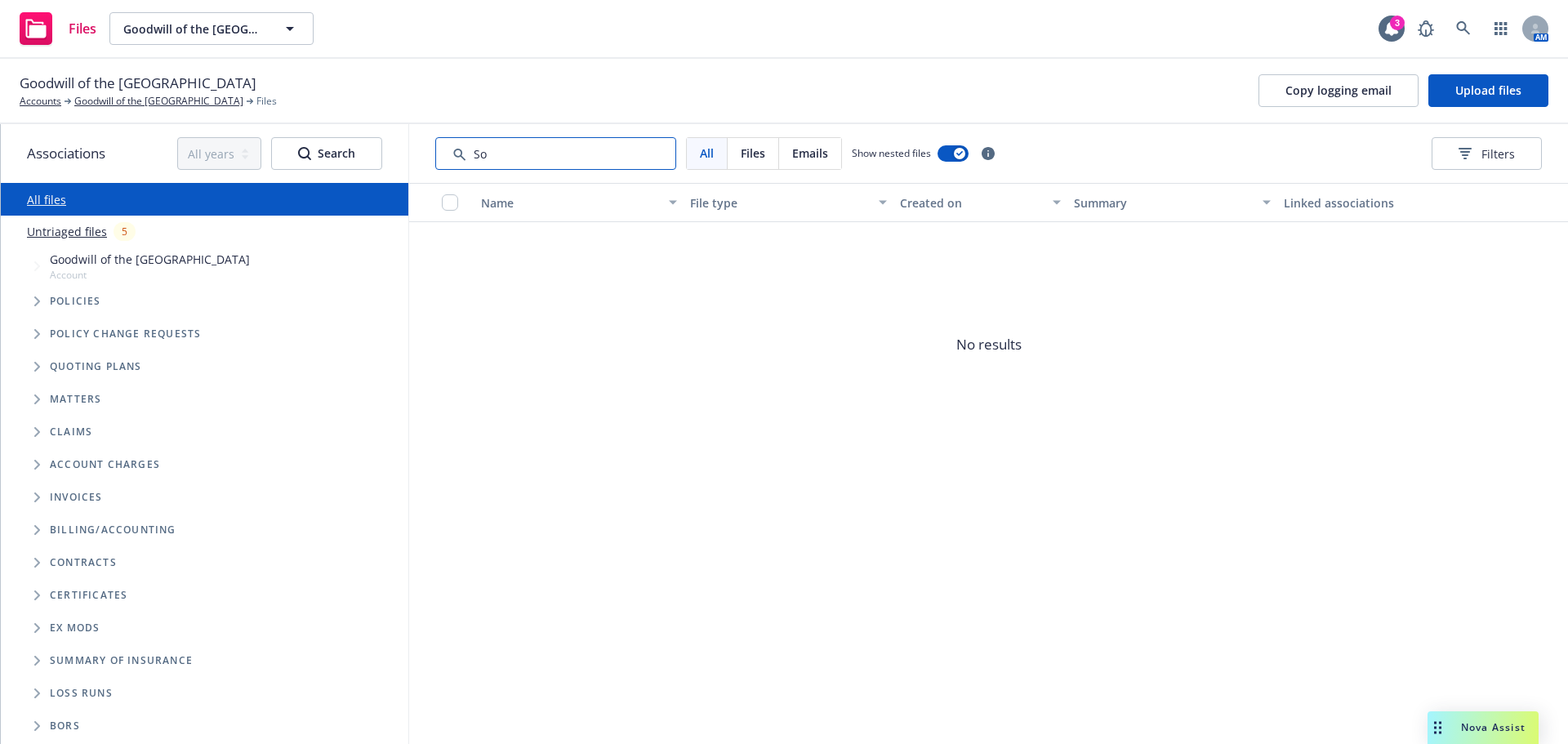
type input "S"
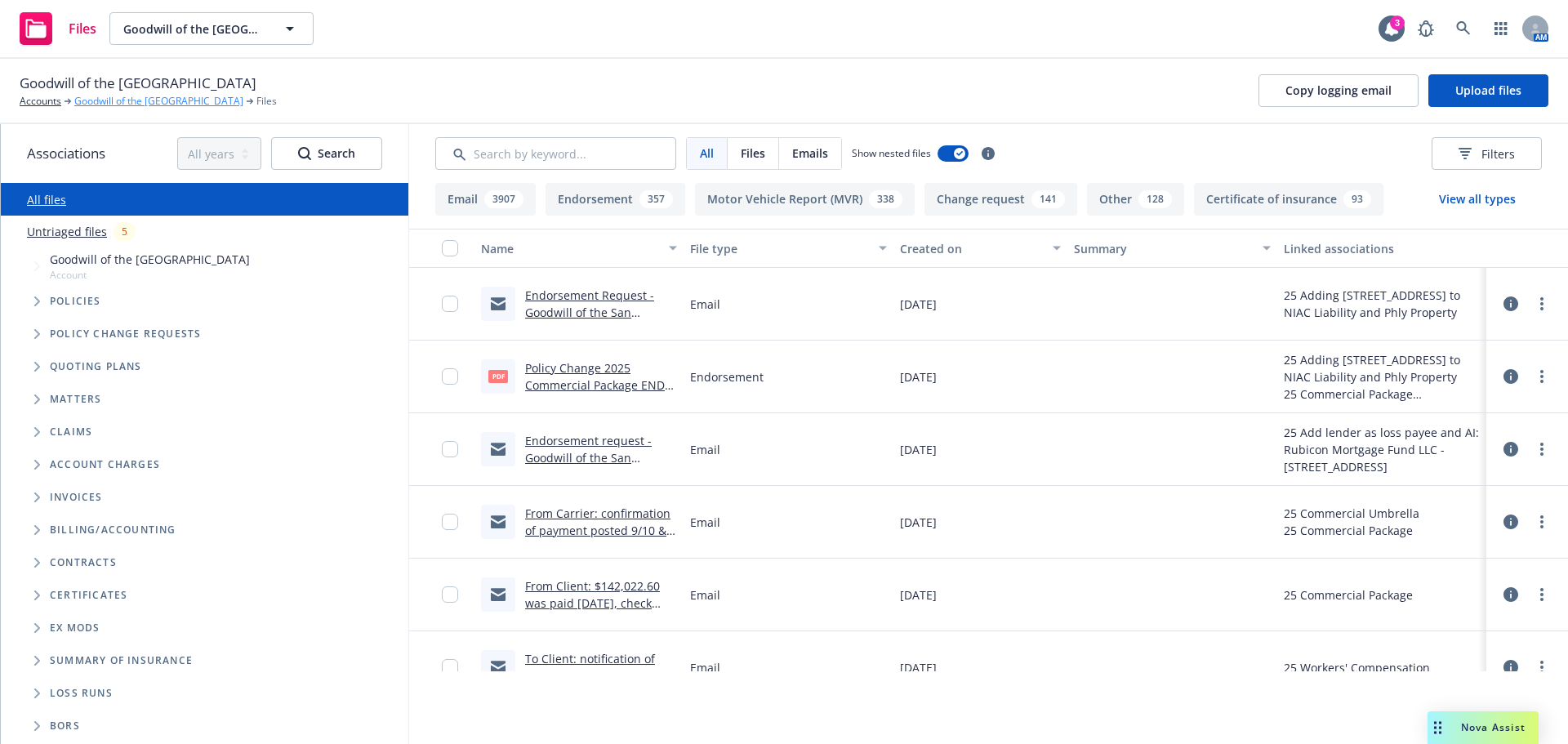
click at [135, 102] on link "Goodwill of the [GEOGRAPHIC_DATA]" at bounding box center [158, 102] width 169 height 15
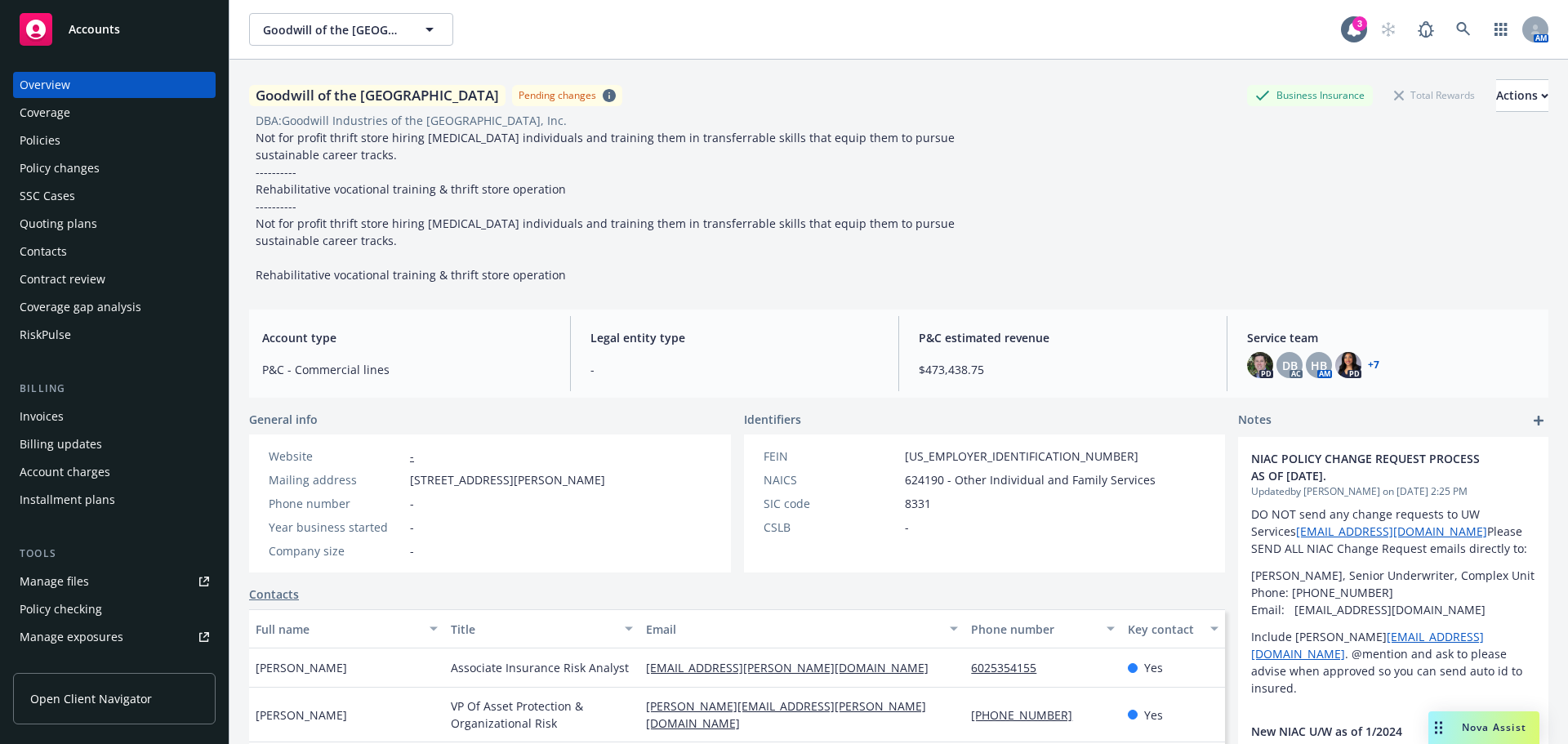
click at [79, 356] on div "Overview Coverage Policies Policy changes SSC Cases Quoting plans Contacts Cont…" at bounding box center [114, 554] width 202 height 964
click at [86, 174] on div "Policy changes" at bounding box center [60, 168] width 80 height 26
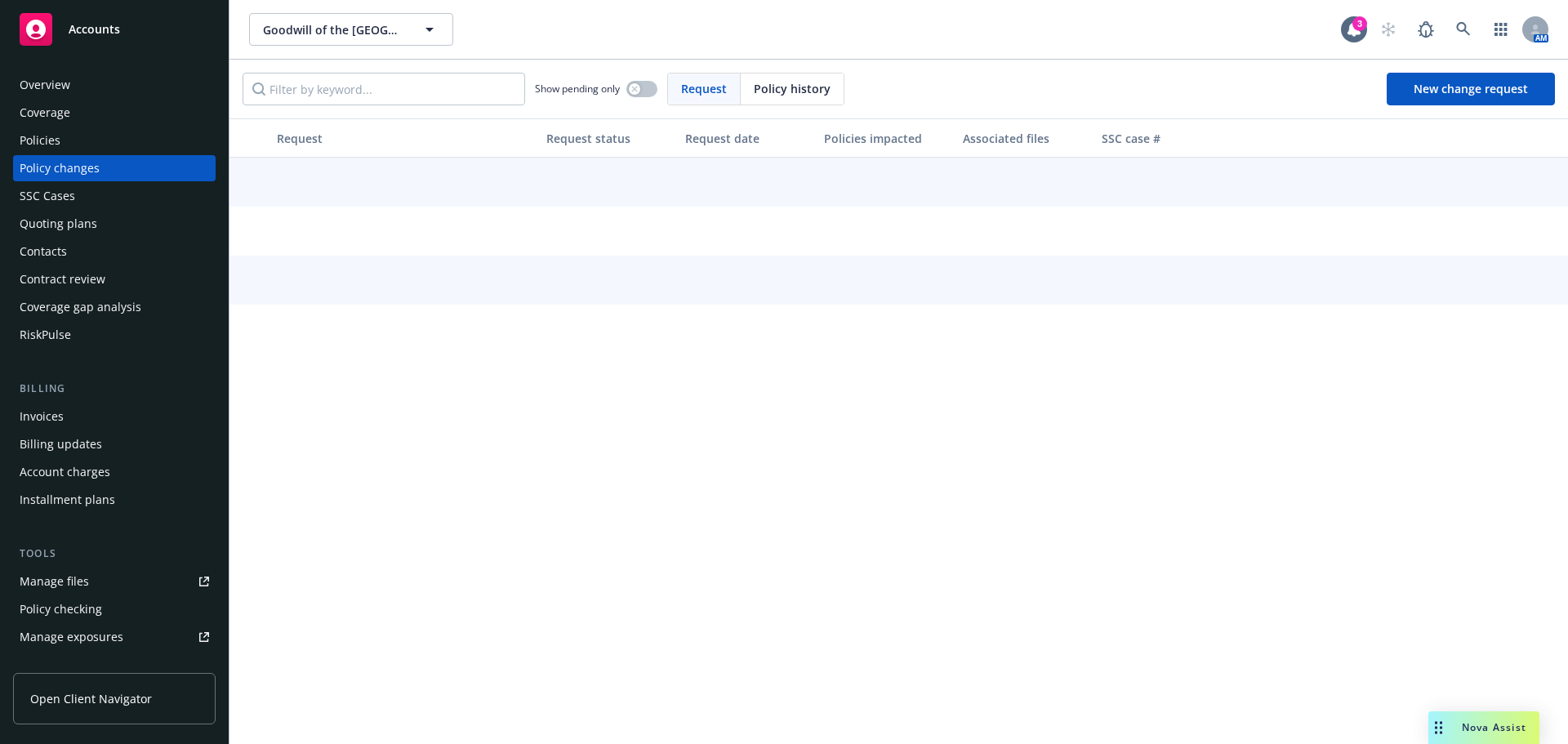
click at [86, 174] on div "Policy changes" at bounding box center [60, 168] width 80 height 26
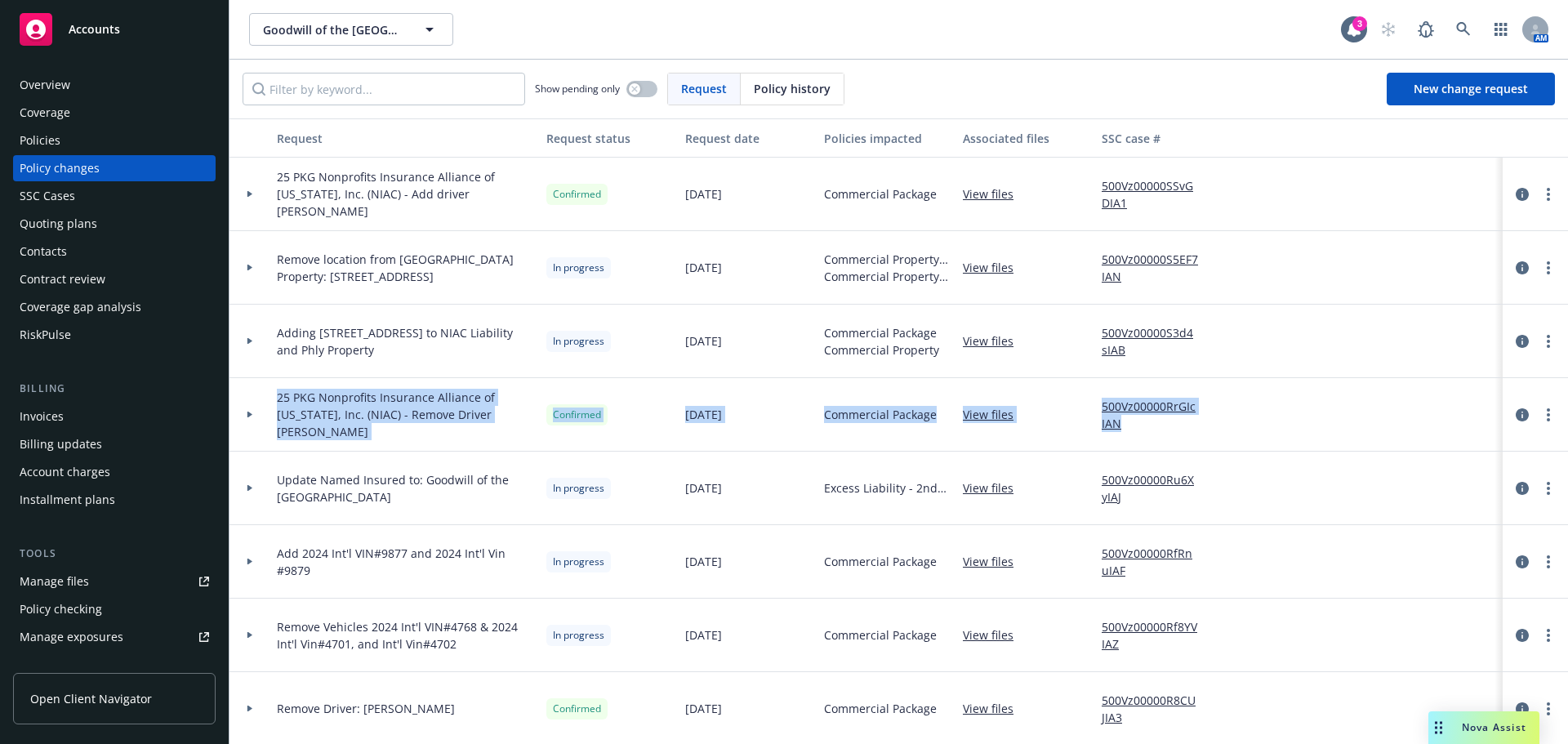
drag, startPoint x: 1489, startPoint y: 363, endPoint x: 1493, endPoint y: 438, distance: 75.1
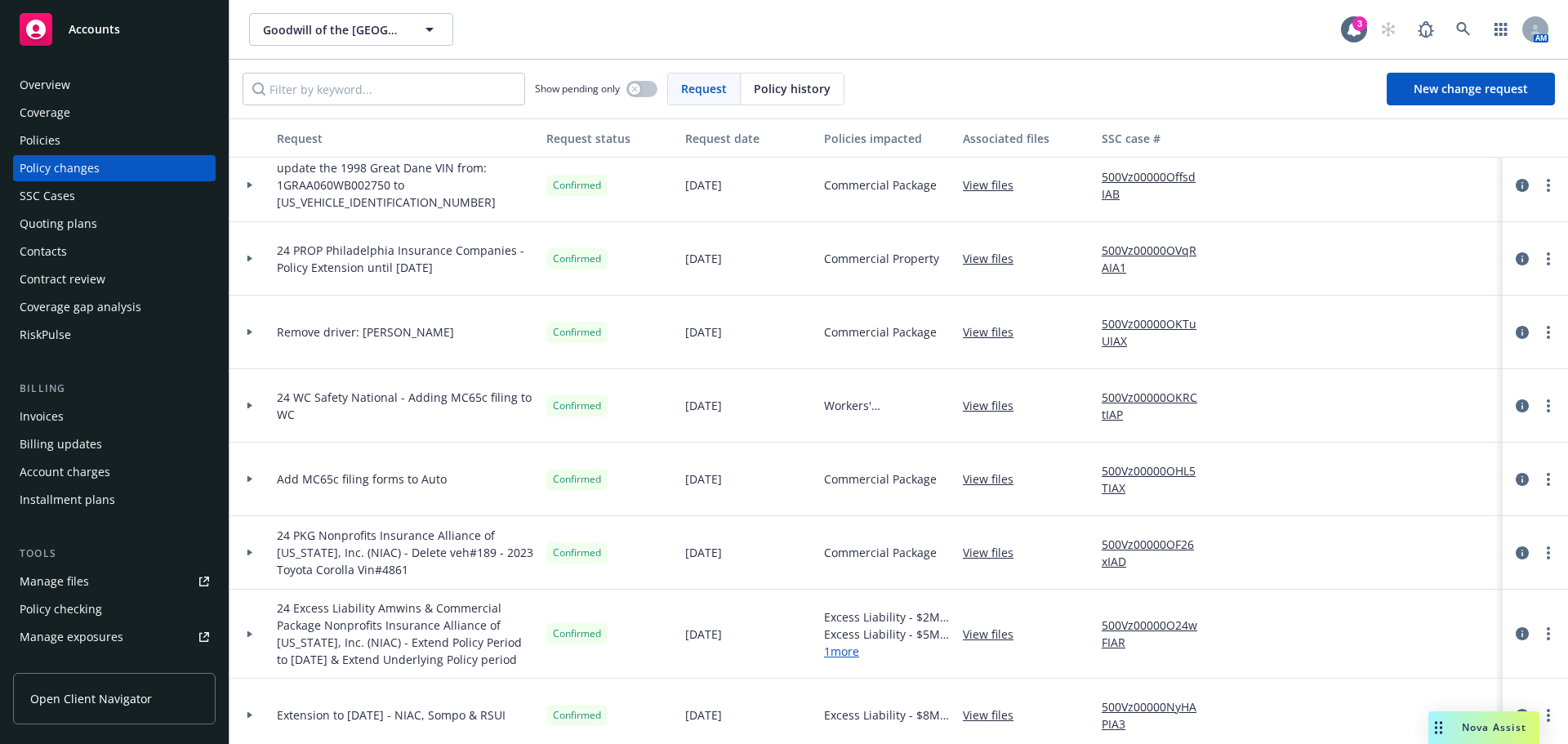
scroll to position [2208, 0]
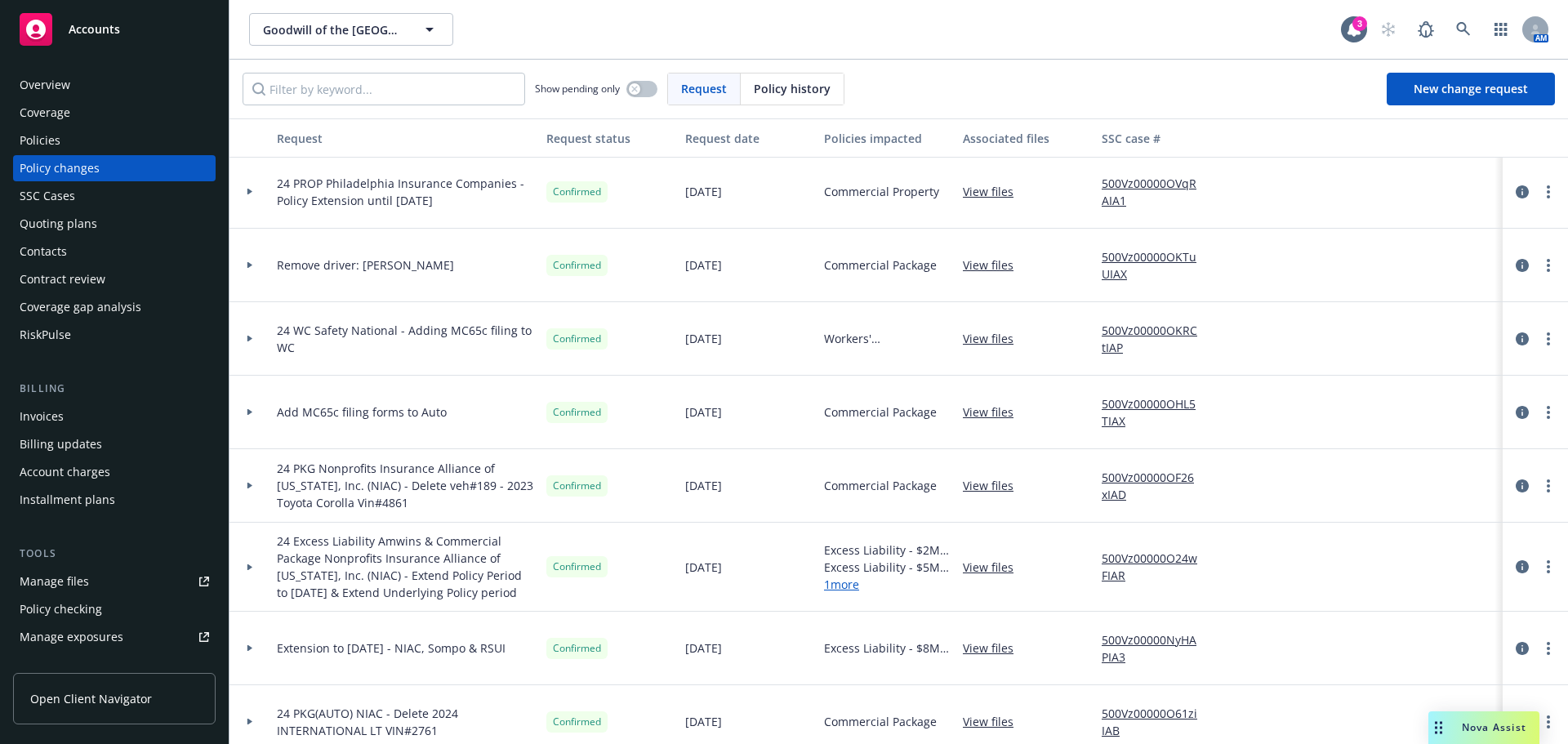
click at [58, 583] on div "Manage files" at bounding box center [54, 582] width 69 height 26
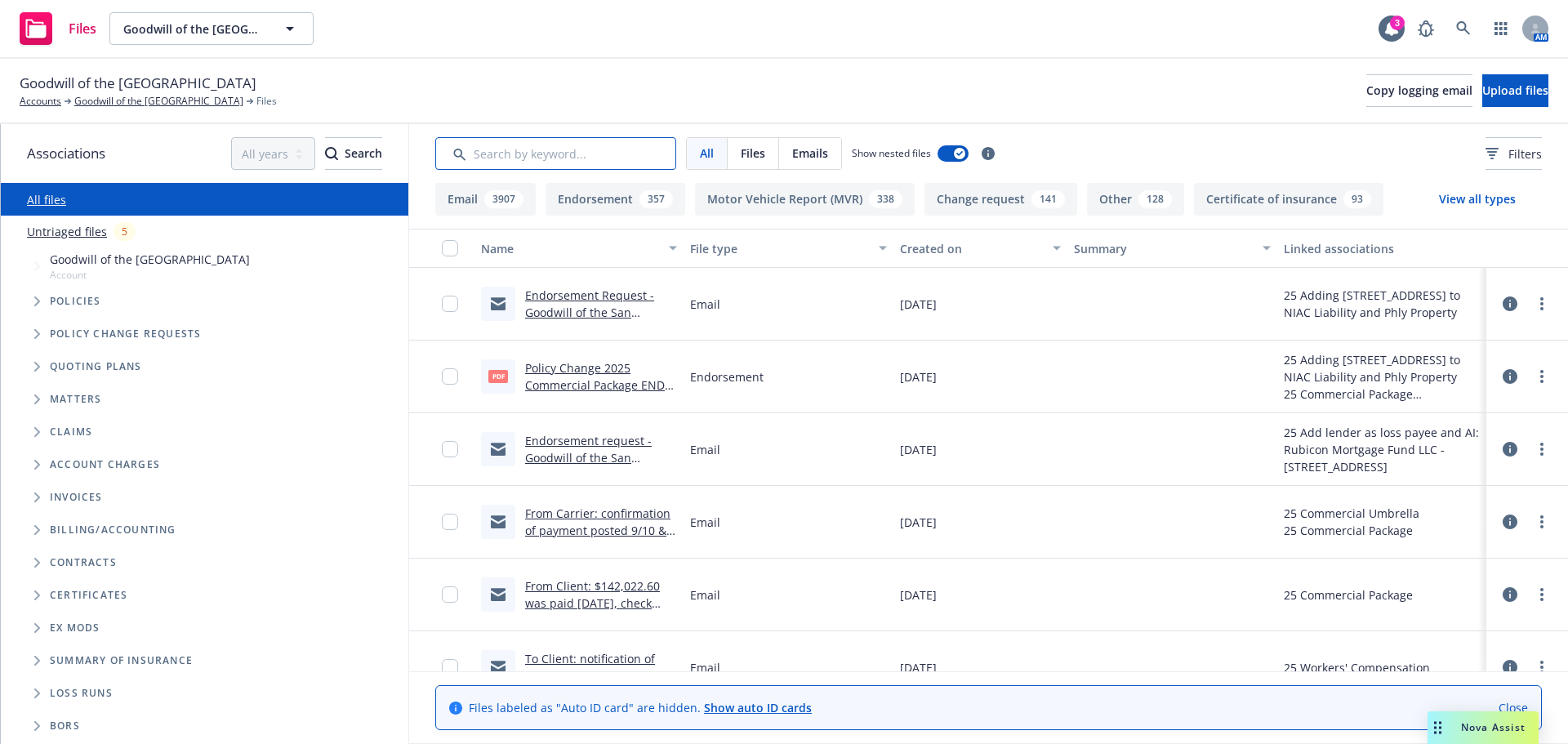
click at [583, 156] on input "Search by keyword..." at bounding box center [556, 153] width 241 height 33
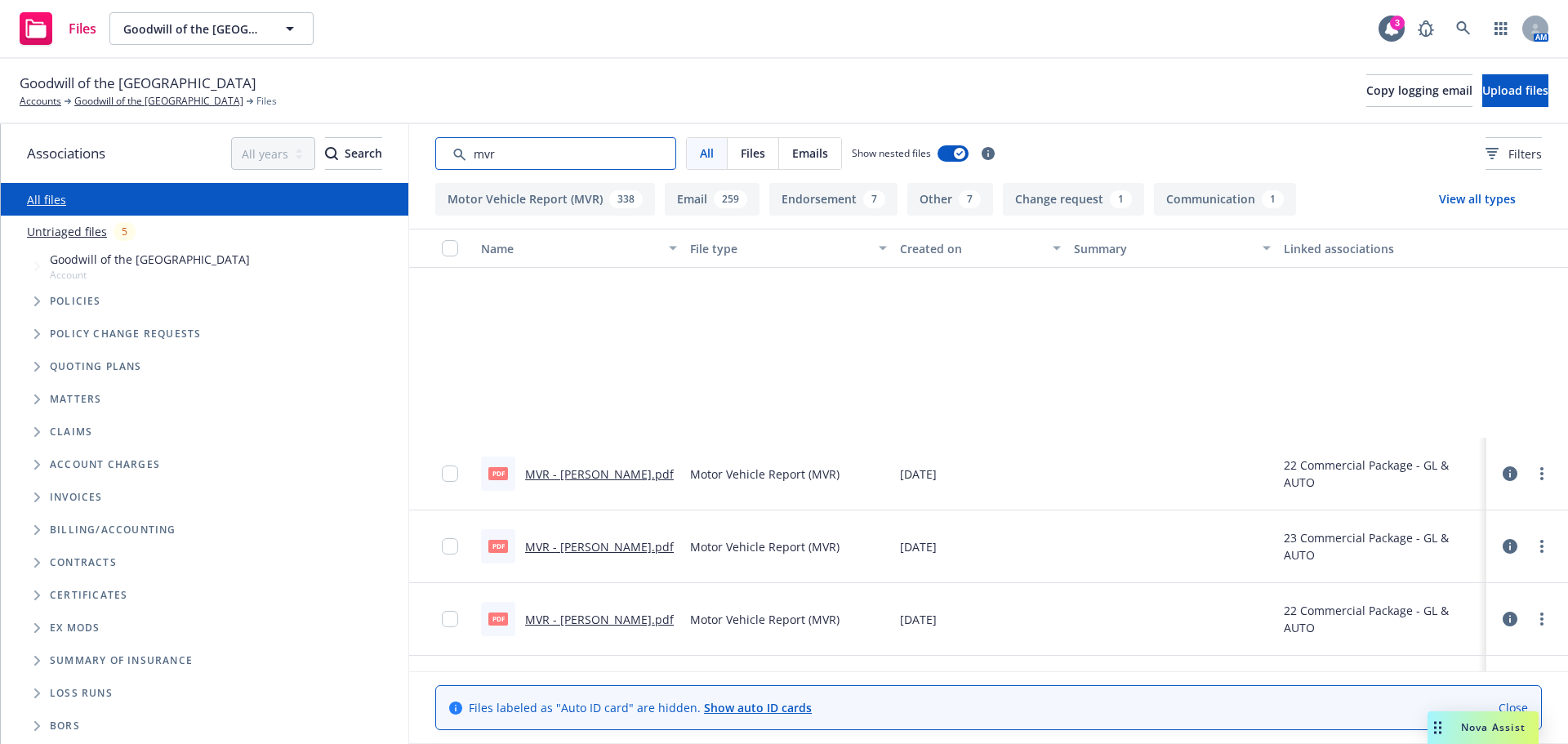
scroll to position [1424, 0]
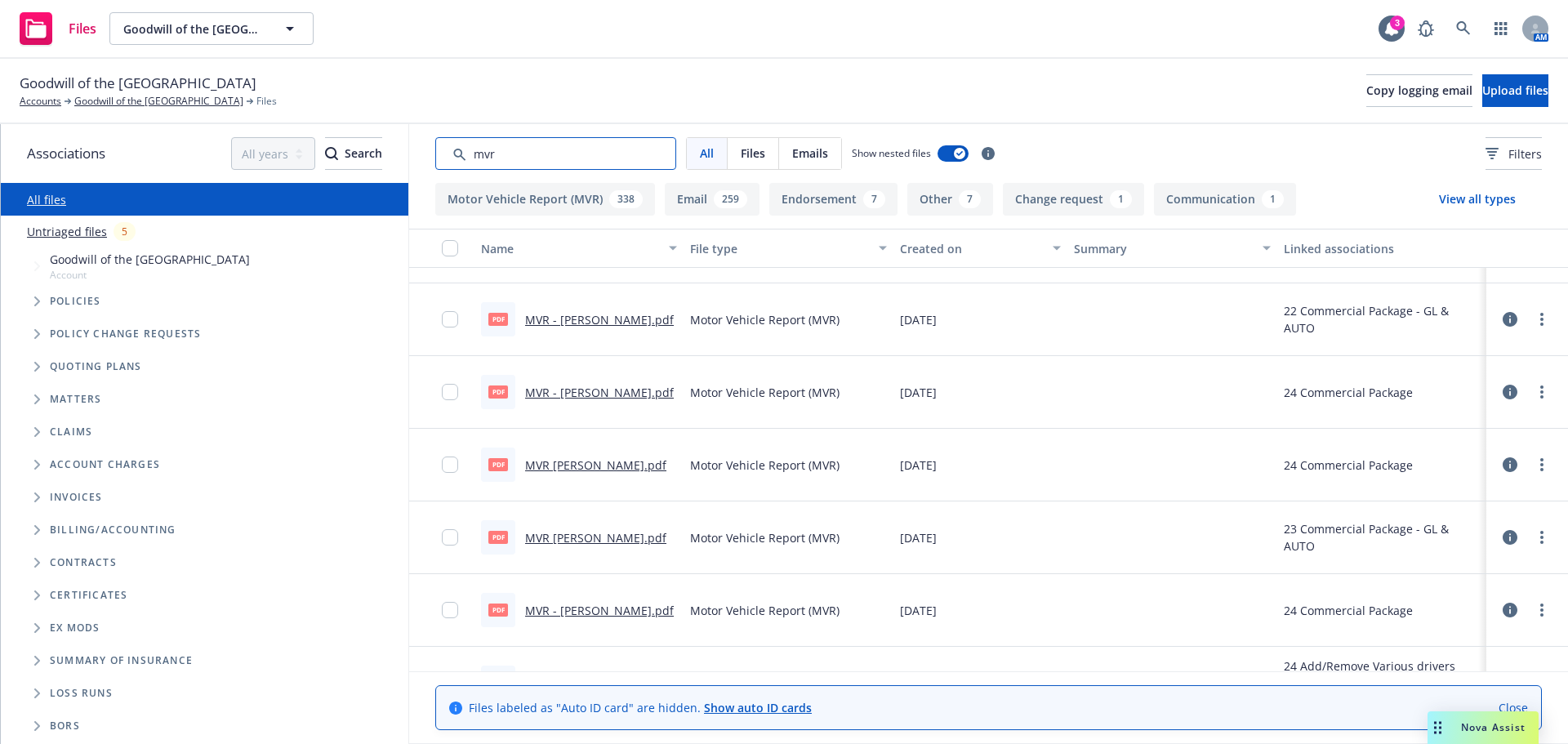
type input "mvr"
click at [1463, 33] on icon at bounding box center [1464, 29] width 15 height 15
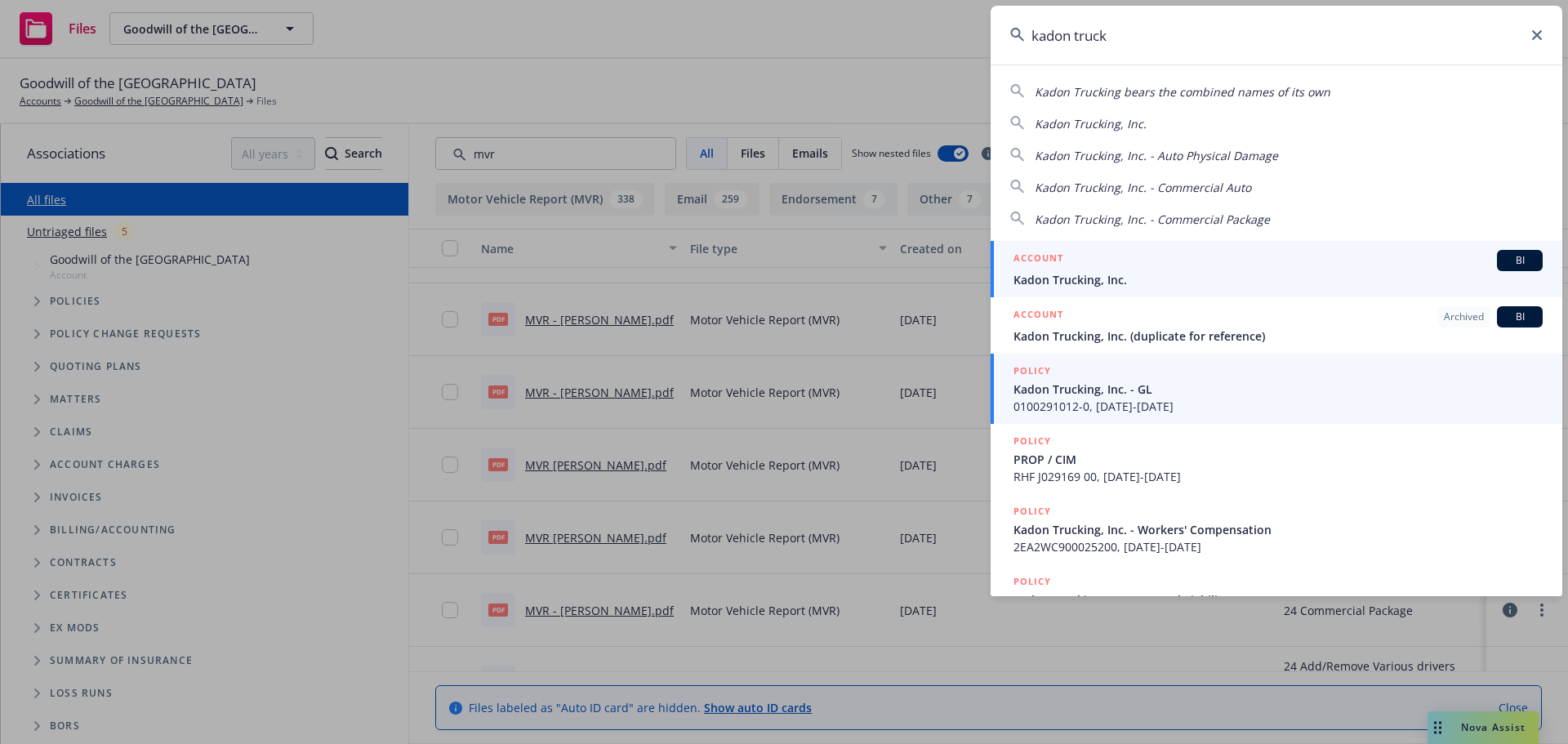
type input "kadon truck"
click at [1162, 277] on span "Kadon Trucking, Inc." at bounding box center [1278, 280] width 530 height 17
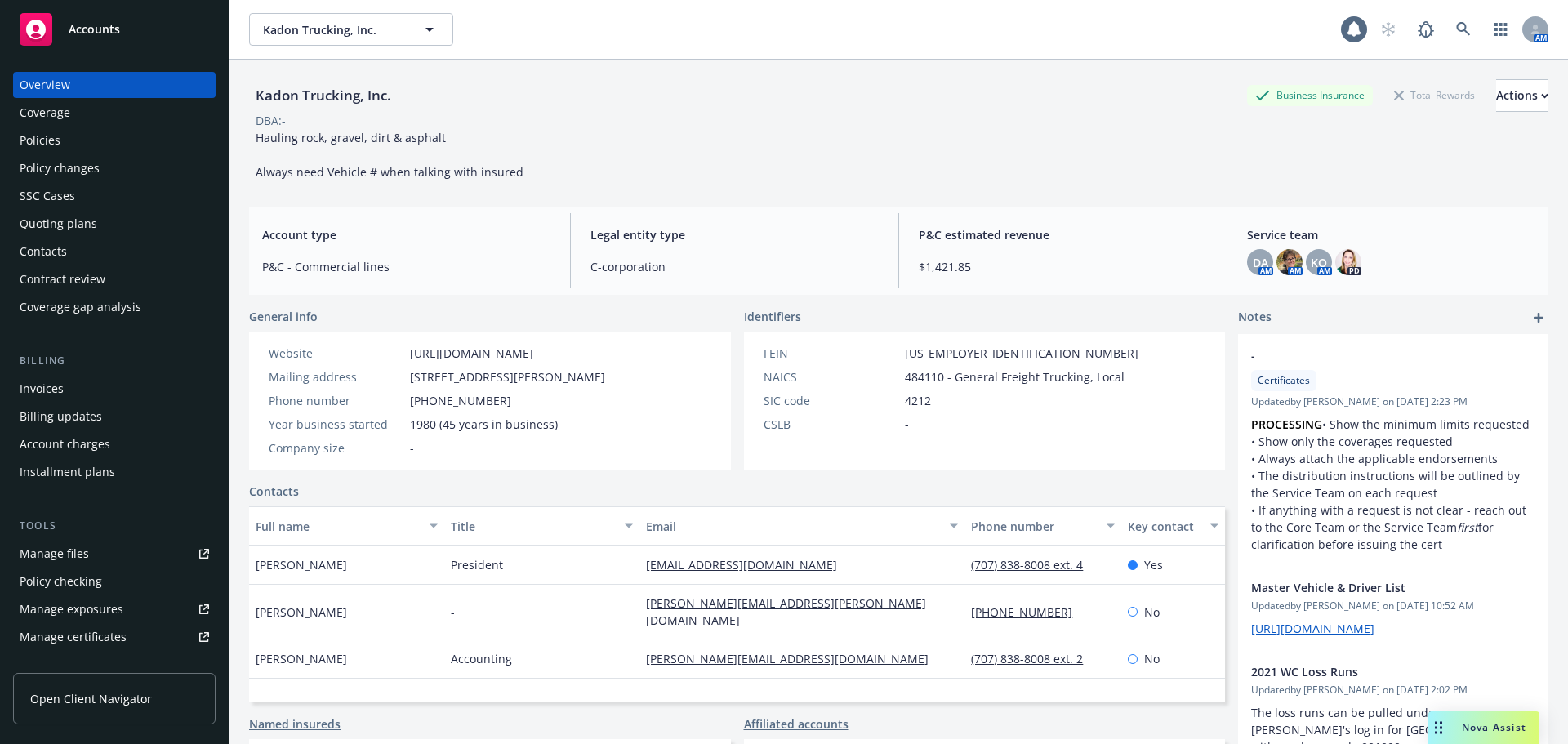
click at [56, 562] on div "Manage files" at bounding box center [54, 554] width 69 height 26
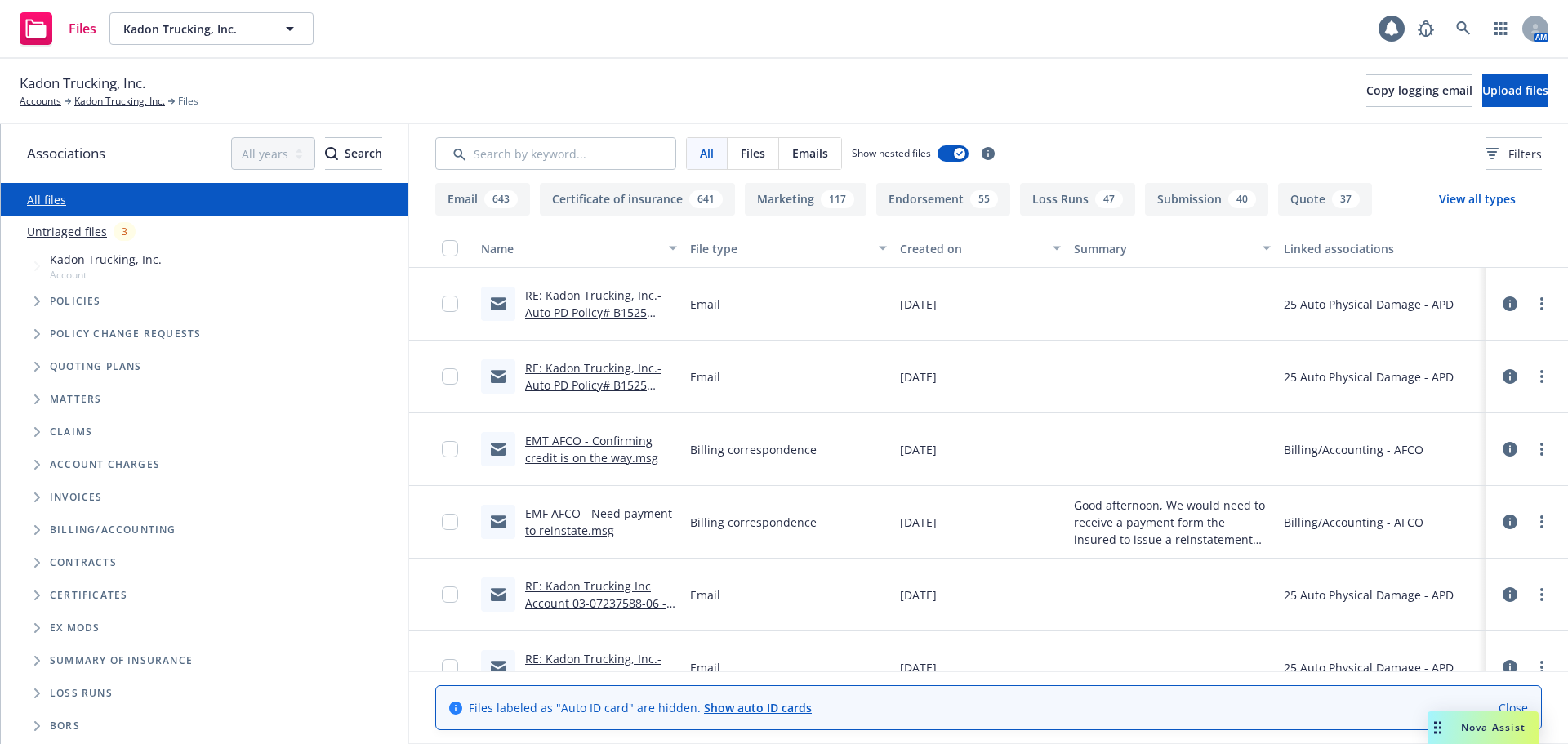
click at [594, 458] on link "EMT AFCO - Confirming credit is on the way.msg" at bounding box center [591, 448] width 133 height 33
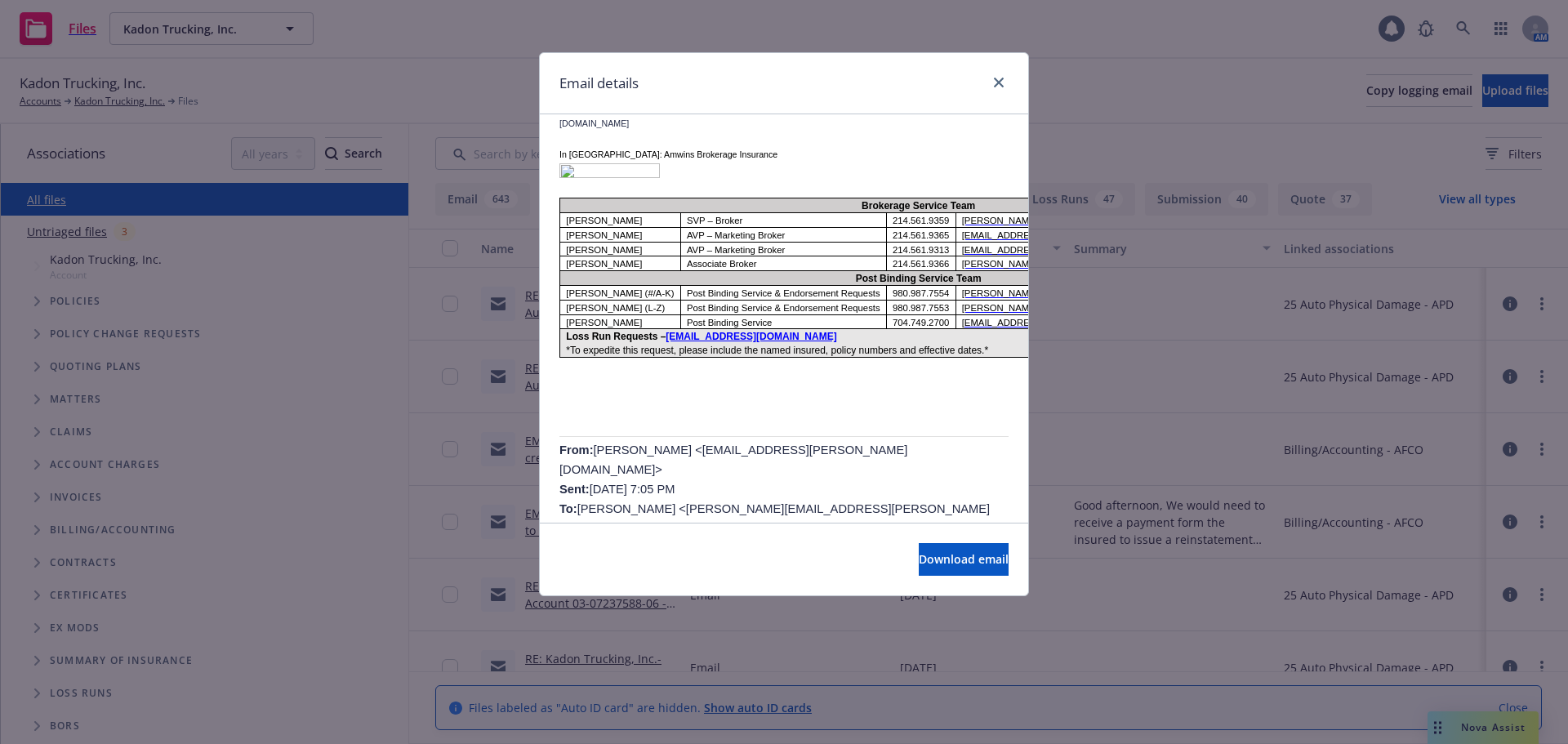
scroll to position [487, 0]
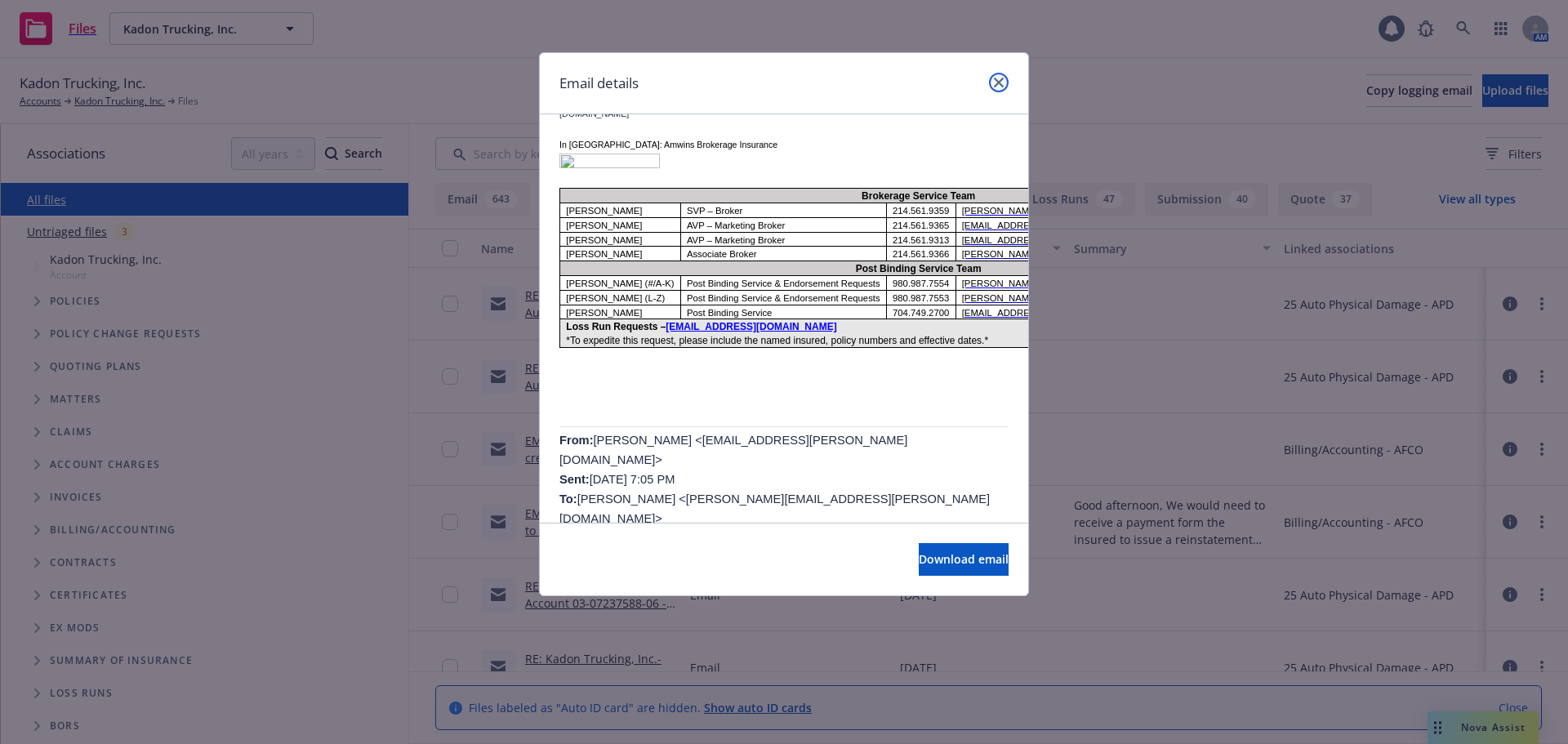
click at [999, 88] on link "close" at bounding box center [998, 82] width 20 height 20
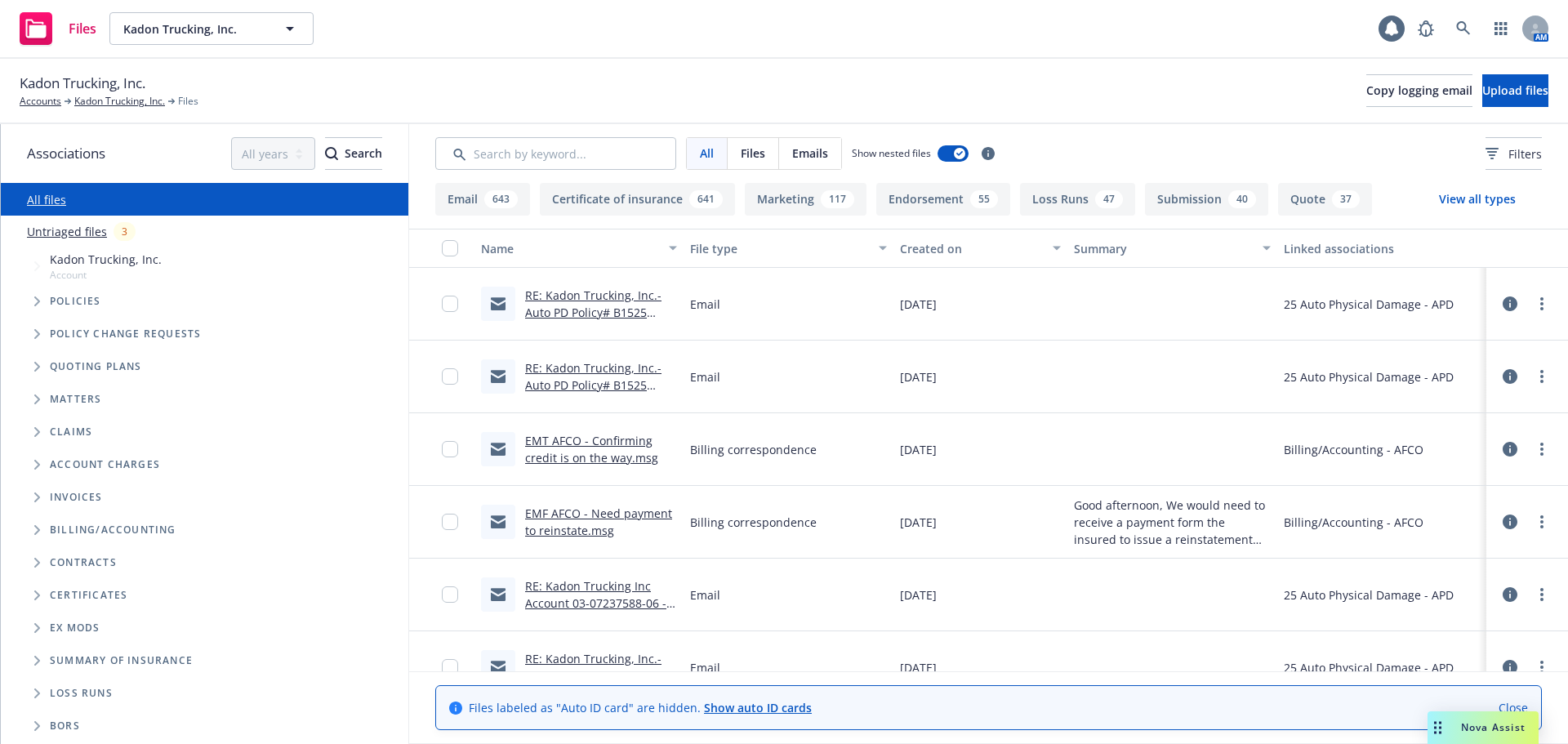
click at [1518, 702] on link "Close" at bounding box center [1513, 708] width 30 height 17
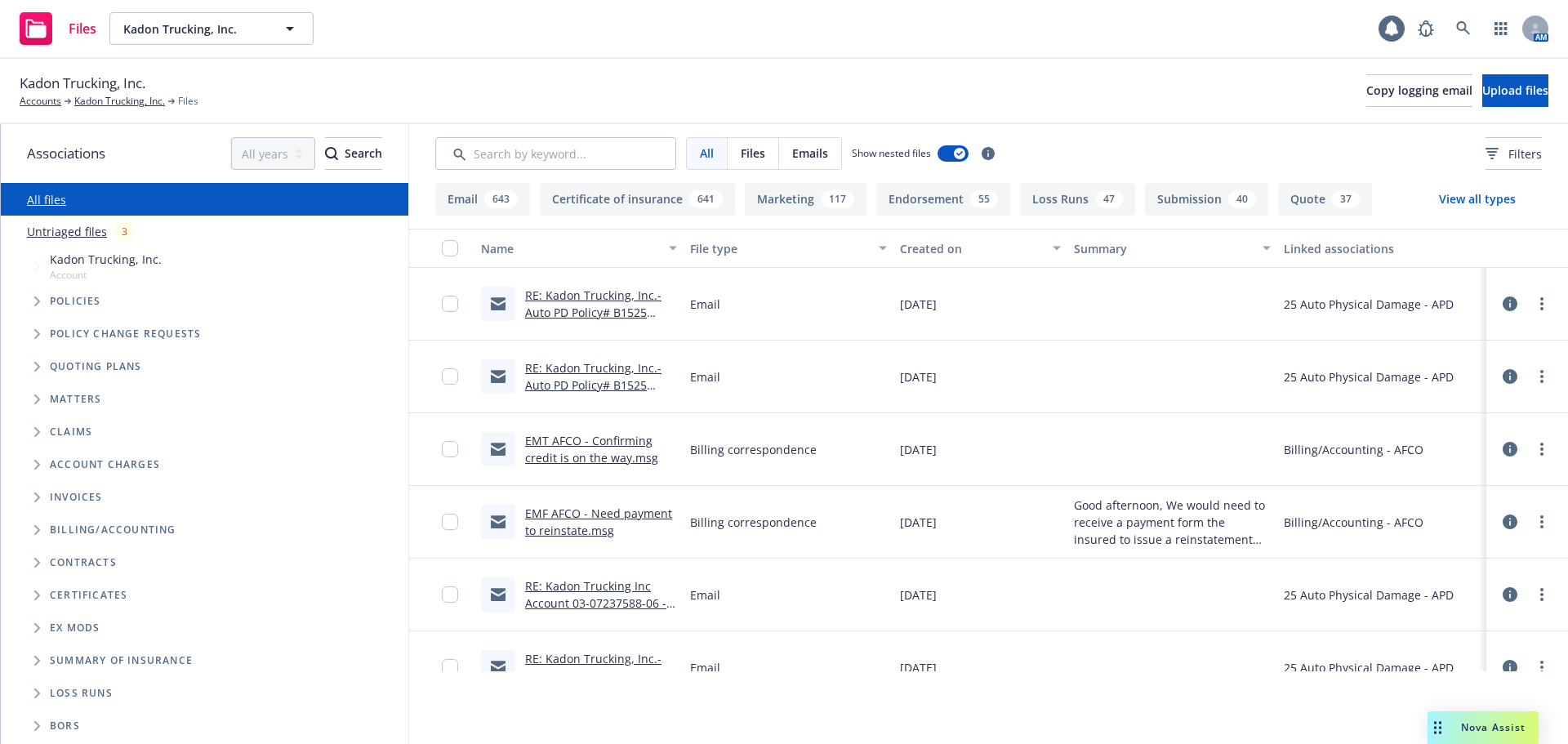
click at [590, 596] on link "RE: Kadon Trucking Inc Account 03-07237588-06 - Auto Physical Damage Policy Can…" at bounding box center [596, 612] width 142 height 67
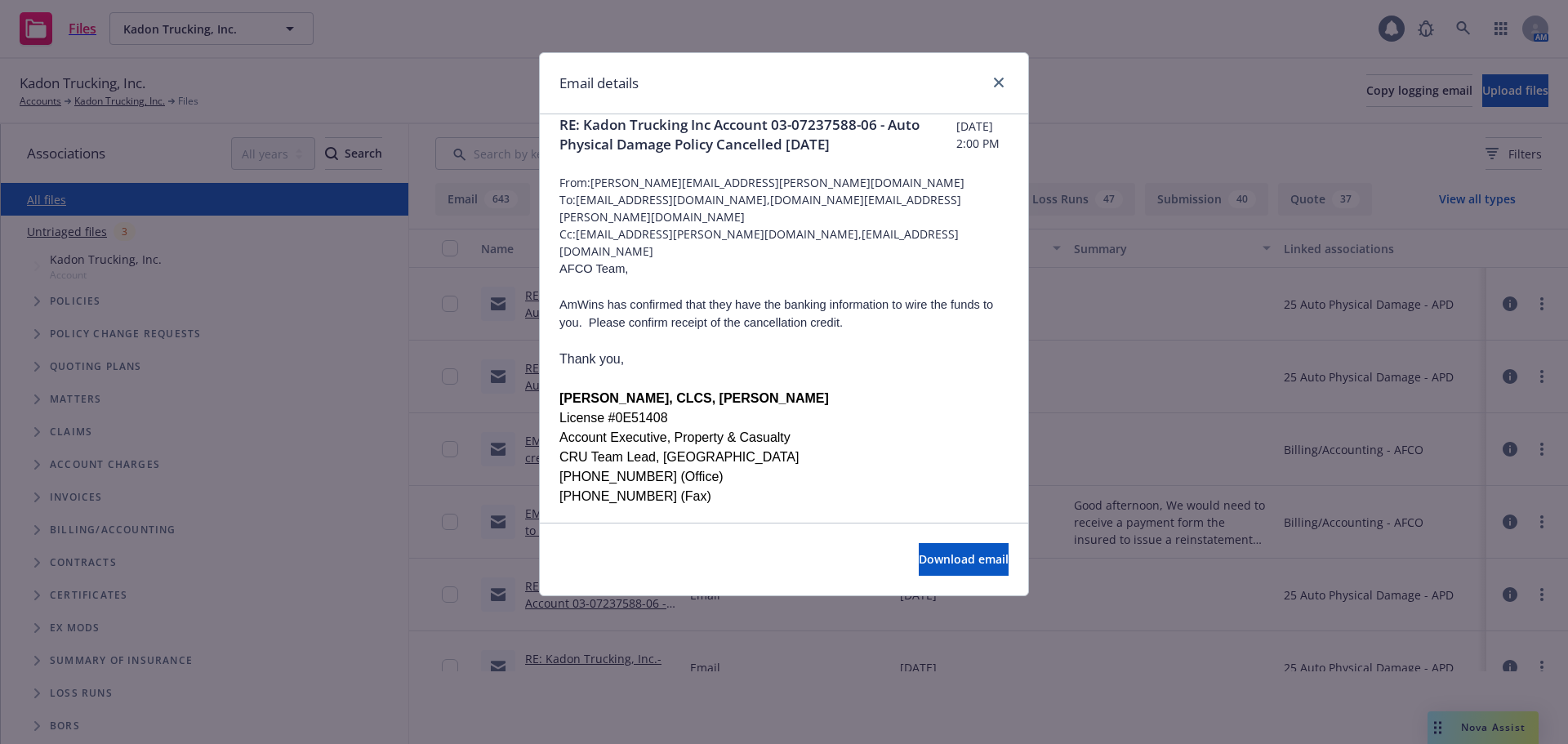
scroll to position [0, 0]
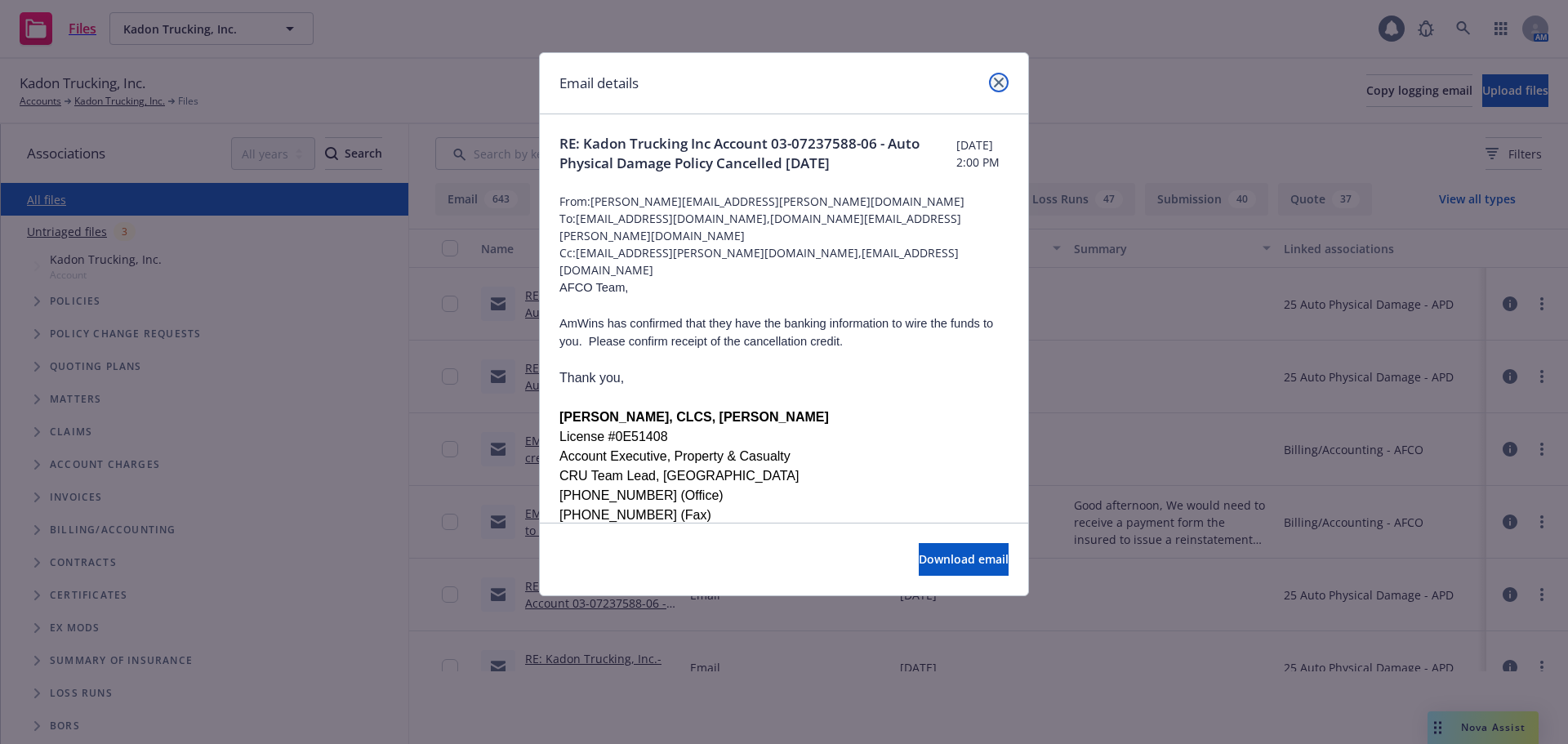
click at [1002, 82] on icon "close" at bounding box center [998, 82] width 10 height 10
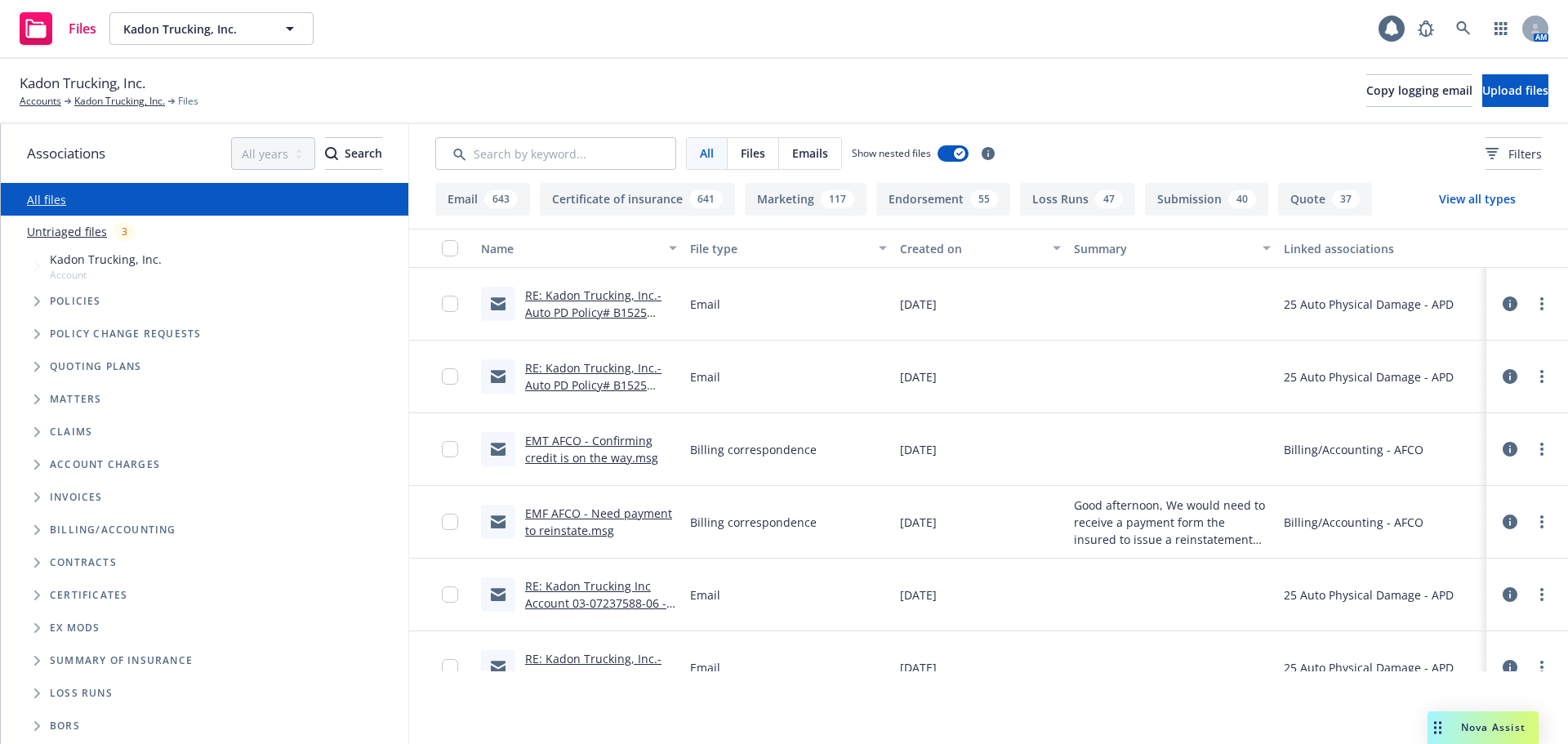
click at [1009, 261] on button "Created on" at bounding box center [980, 248] width 174 height 39
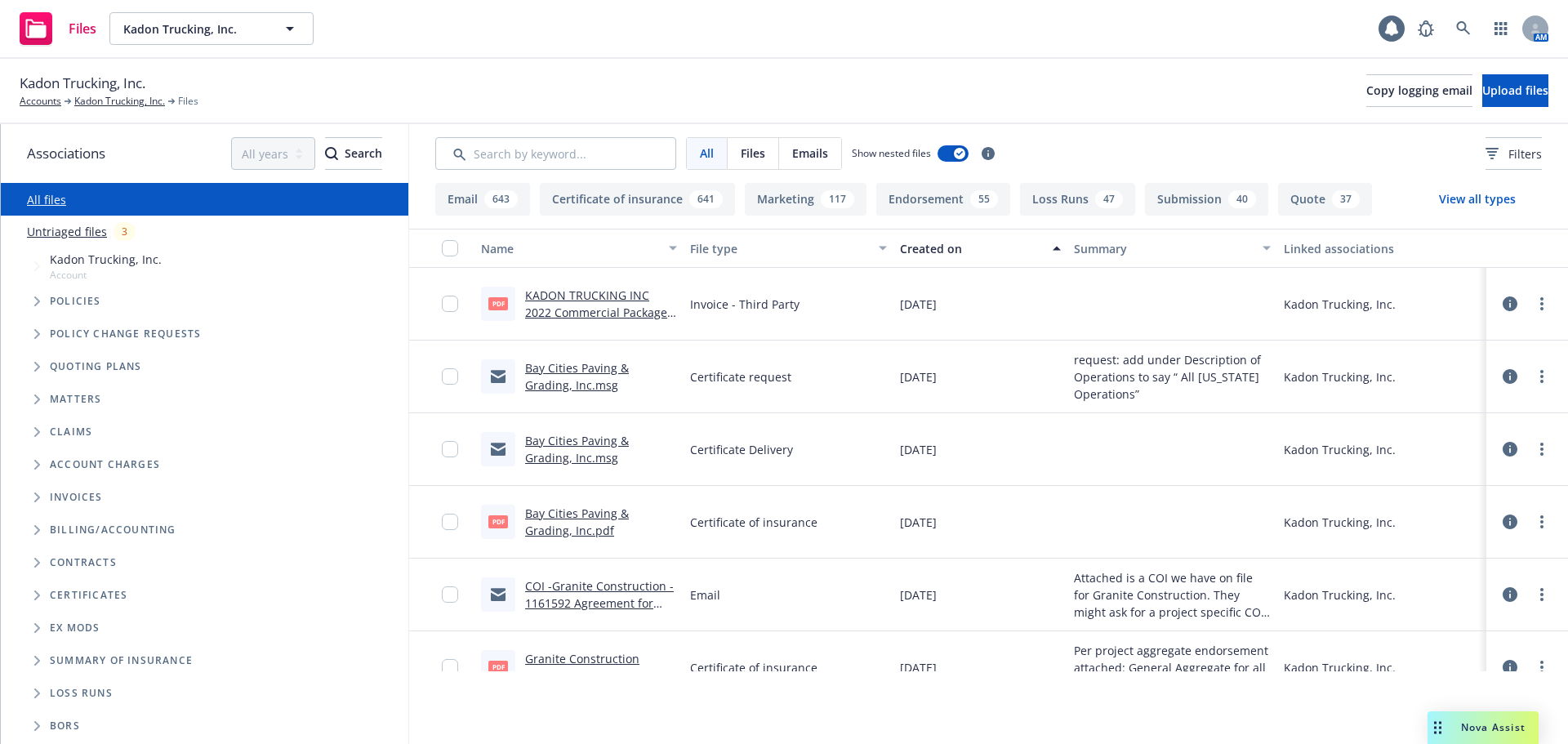
click at [70, 236] on link "Untriaged files" at bounding box center [67, 231] width 80 height 17
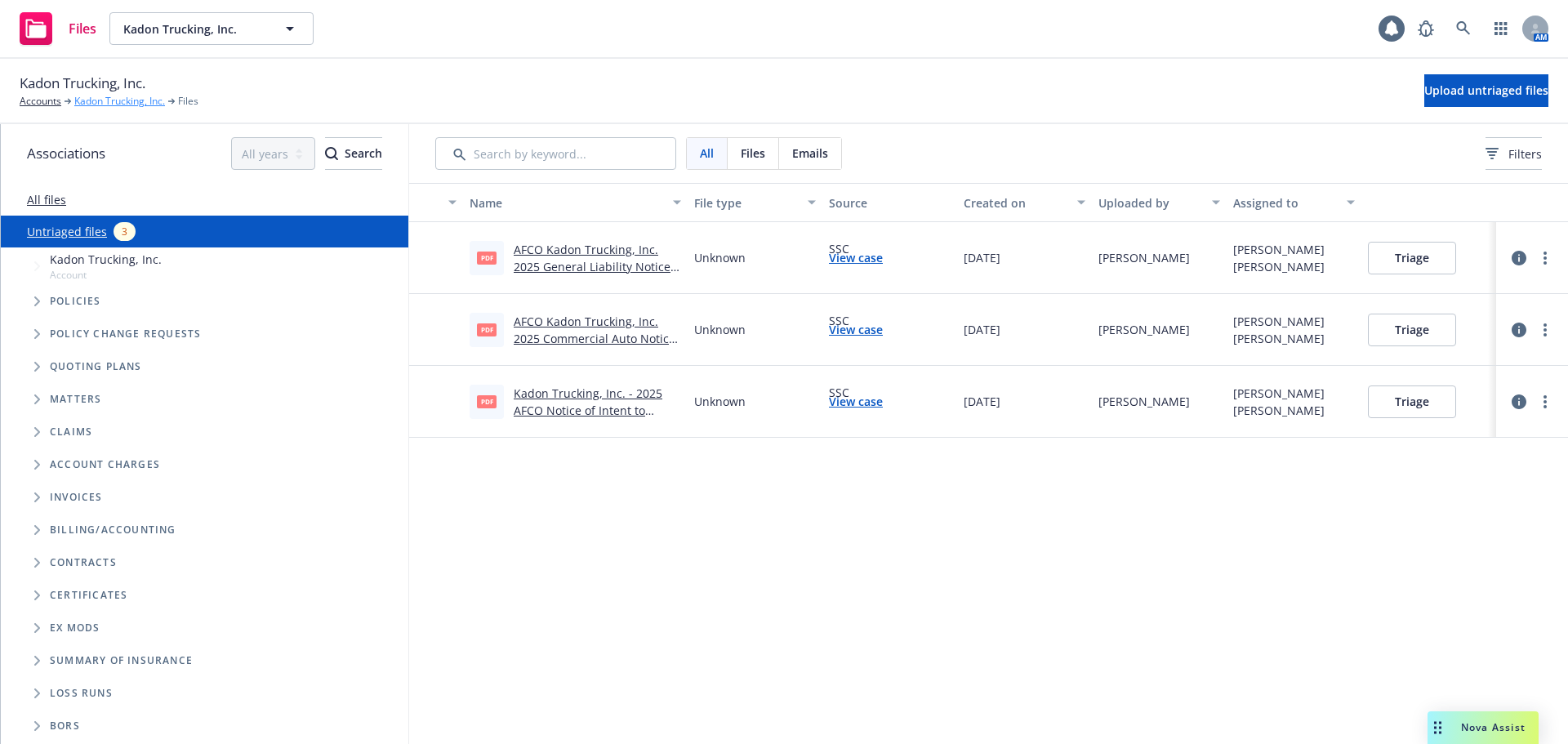
click at [124, 102] on link "Kadon Trucking, Inc." at bounding box center [119, 102] width 90 height 15
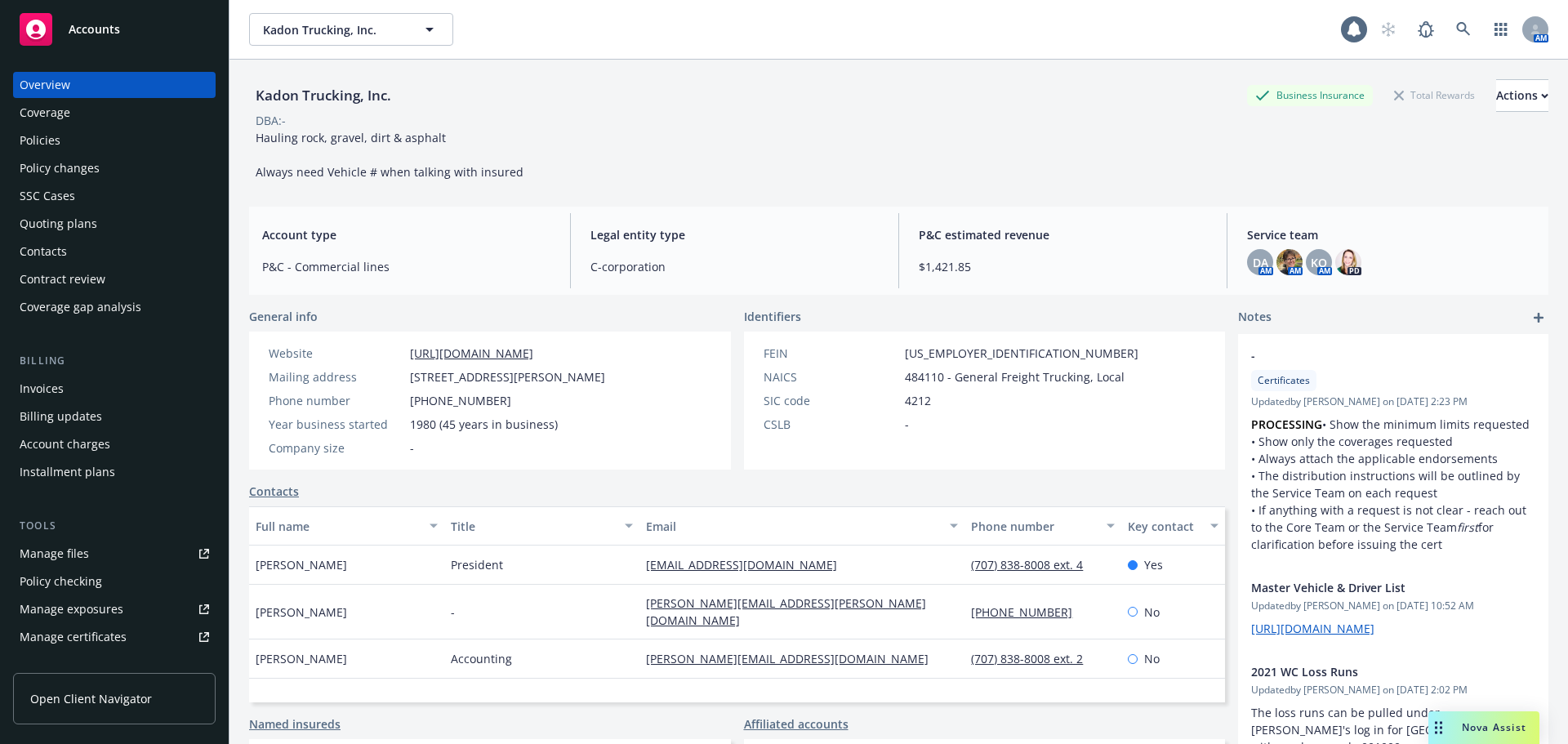
click at [37, 561] on div "Manage files" at bounding box center [54, 554] width 69 height 26
click at [70, 550] on div "Manage files" at bounding box center [54, 554] width 69 height 26
click at [1255, 262] on span "DA" at bounding box center [1260, 262] width 16 height 17
click at [1278, 265] on img at bounding box center [1289, 262] width 26 height 26
click at [1322, 261] on div "KO" at bounding box center [1319, 262] width 26 height 26
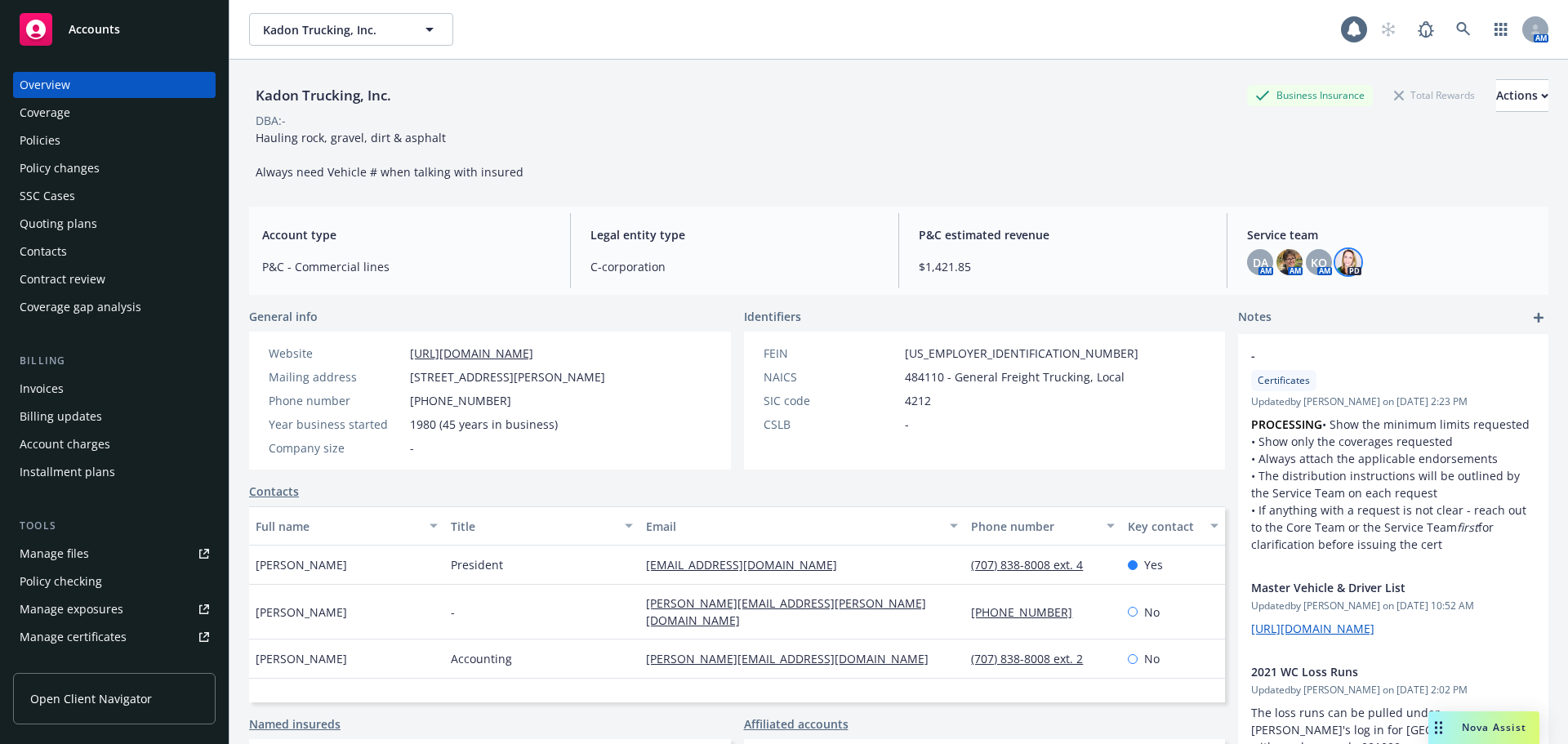
click at [1349, 255] on img at bounding box center [1348, 262] width 26 height 26
click at [1033, 145] on div "Kadon Trucking, Inc. Business Insurance Total Rewards Actions DBA: - Hauling ro…" at bounding box center [899, 130] width 1300 height 102
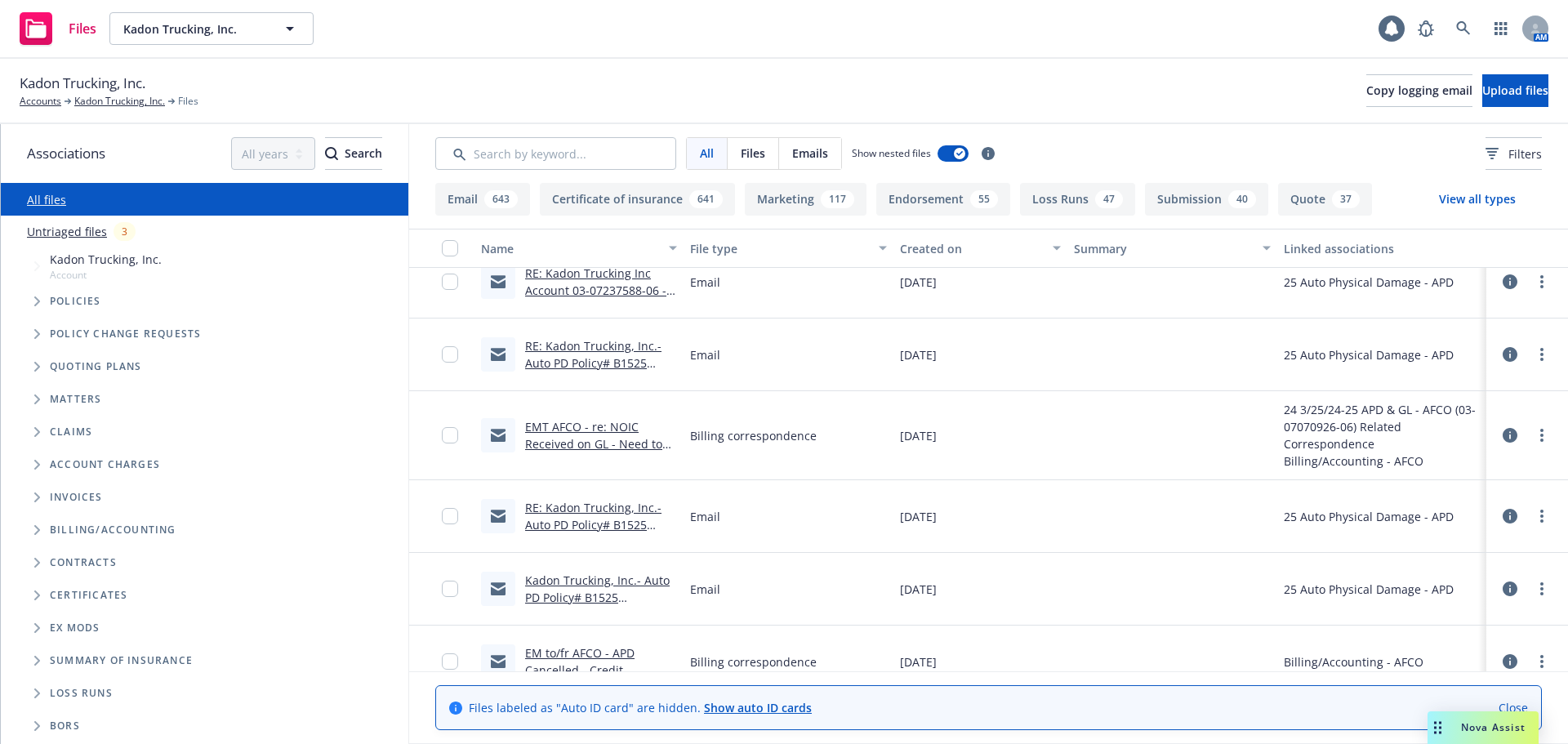
scroll to position [278, 0]
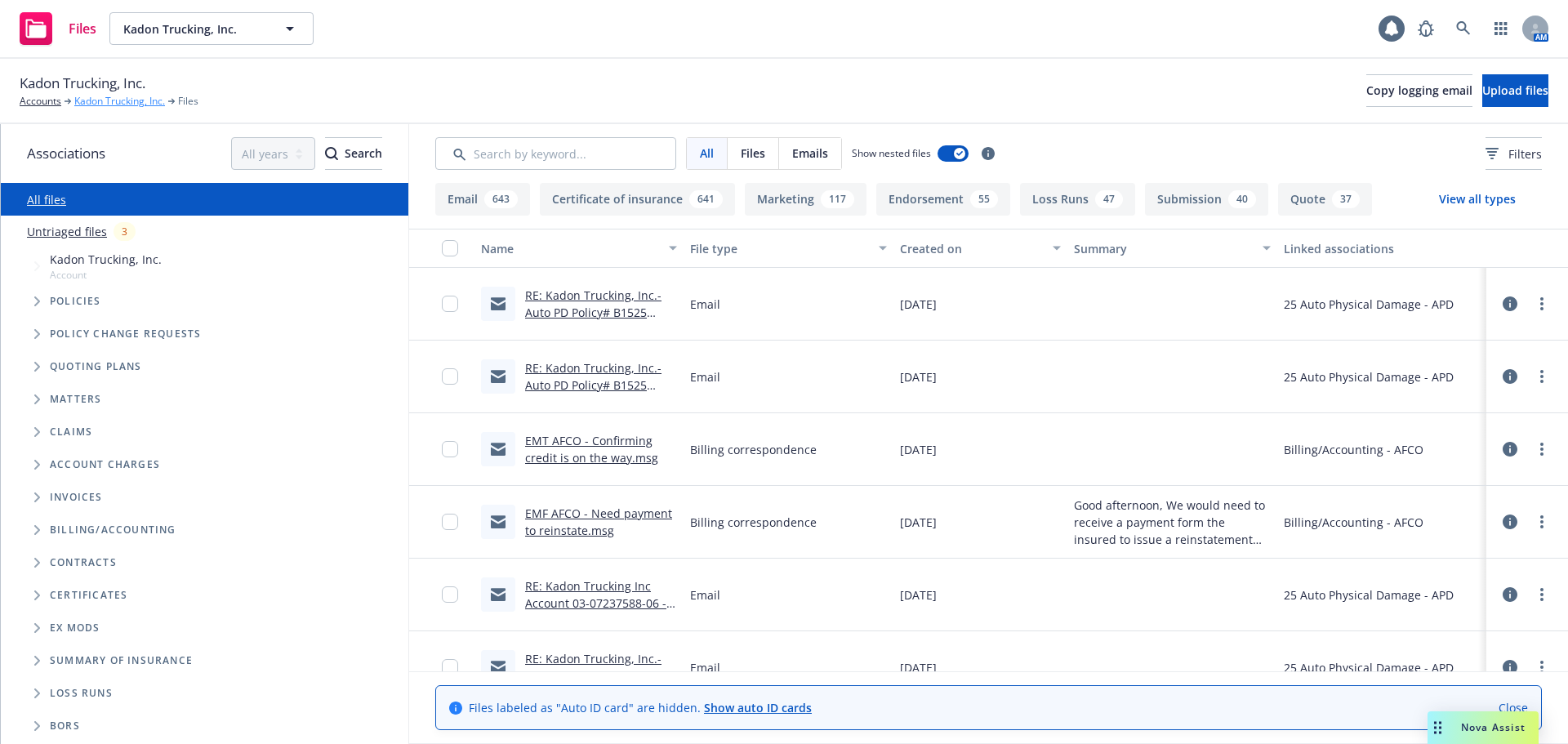
click at [102, 103] on link "Kadon Trucking, Inc." at bounding box center [119, 102] width 90 height 15
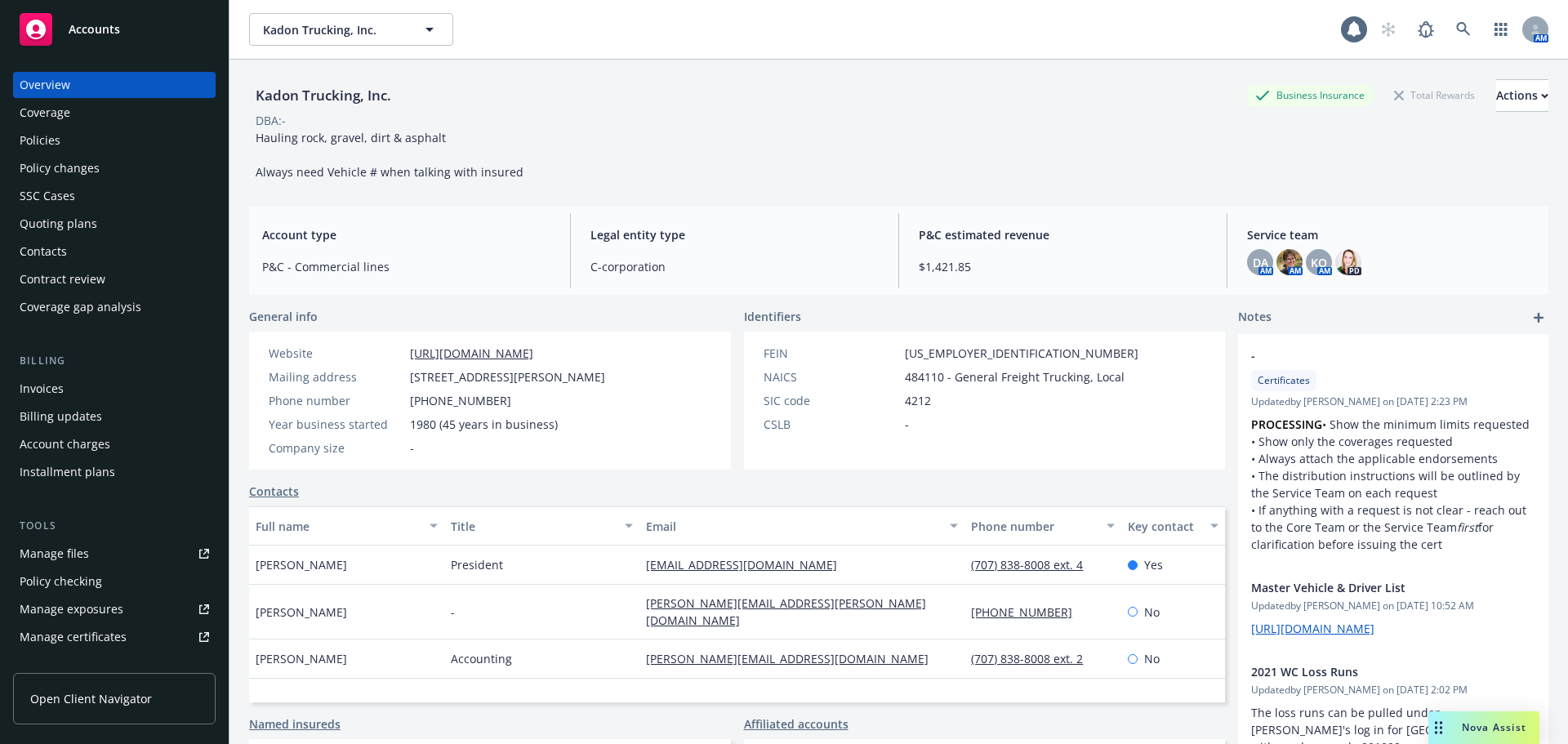
click at [47, 557] on div "Manage files" at bounding box center [54, 554] width 69 height 26
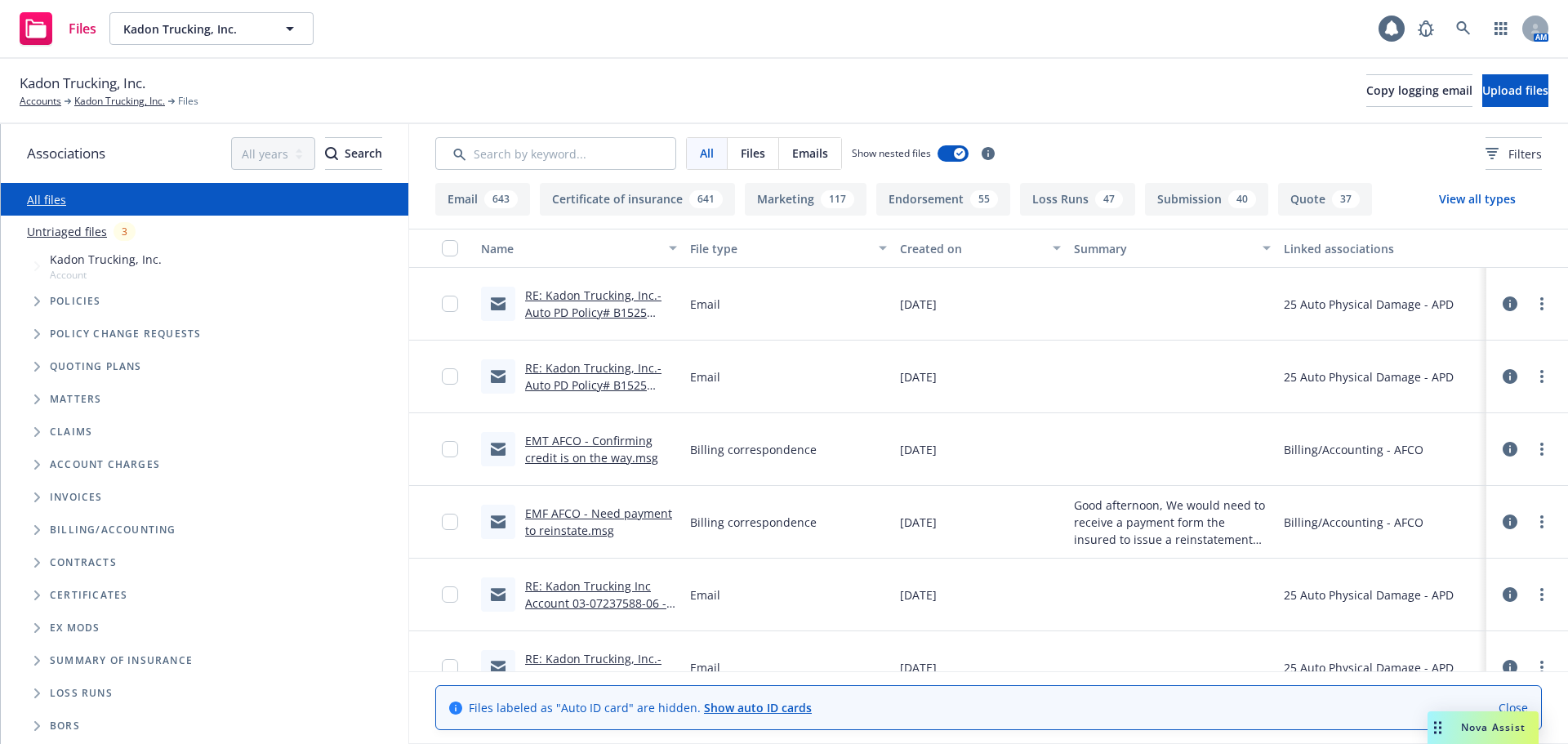
click at [475, 135] on div "All Files Emails Show nested files Filters" at bounding box center [988, 153] width 1159 height 59
click at [485, 145] on input "Search by keyword..." at bounding box center [556, 153] width 241 height 33
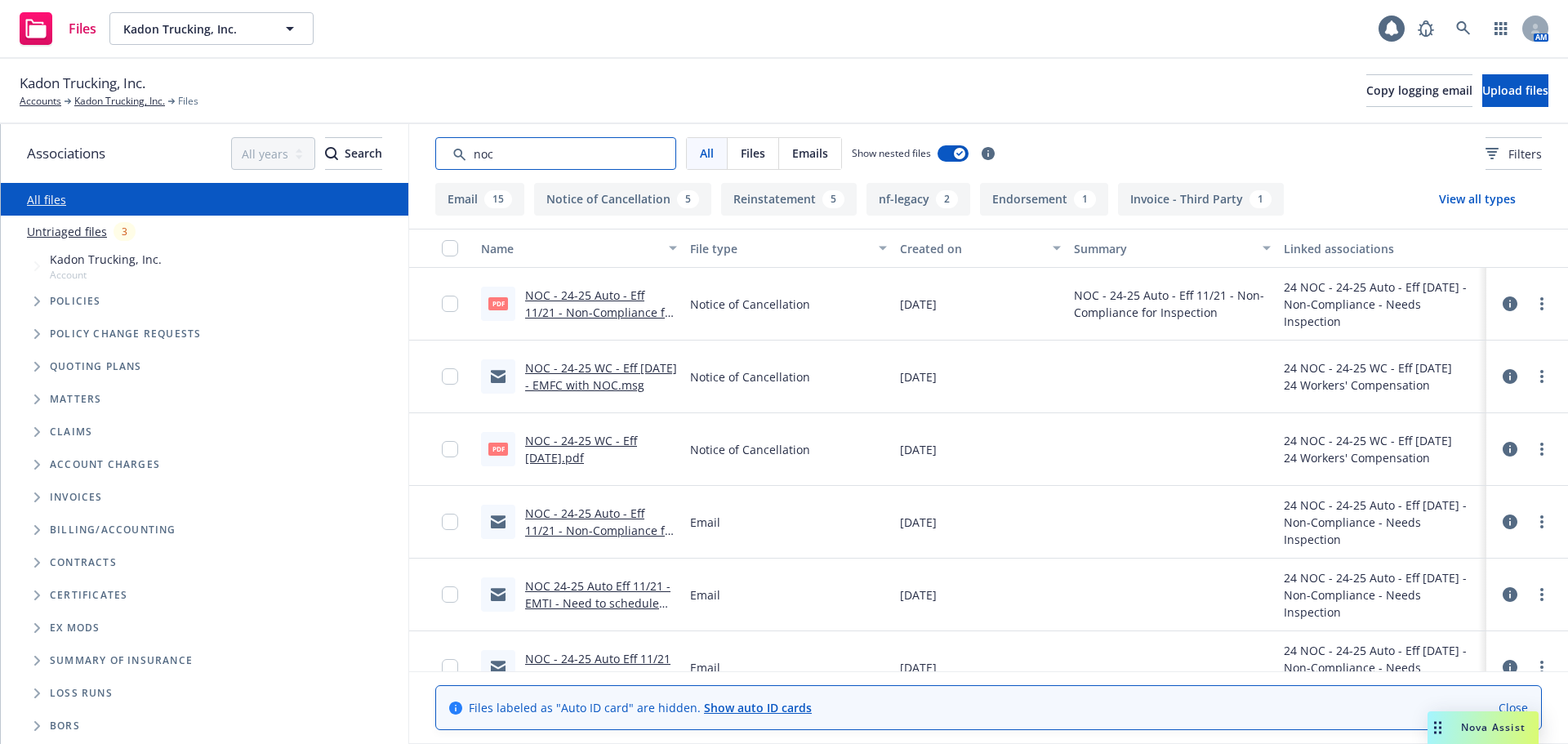
drag, startPoint x: 570, startPoint y: 149, endPoint x: 425, endPoint y: 149, distance: 145.0
click at [425, 149] on div "All Files Emails Show nested files Filters" at bounding box center [988, 153] width 1159 height 59
type input "noc"
click at [456, 198] on button "Email 15" at bounding box center [479, 199] width 89 height 33
